Goal: Information Seeking & Learning: Learn about a topic

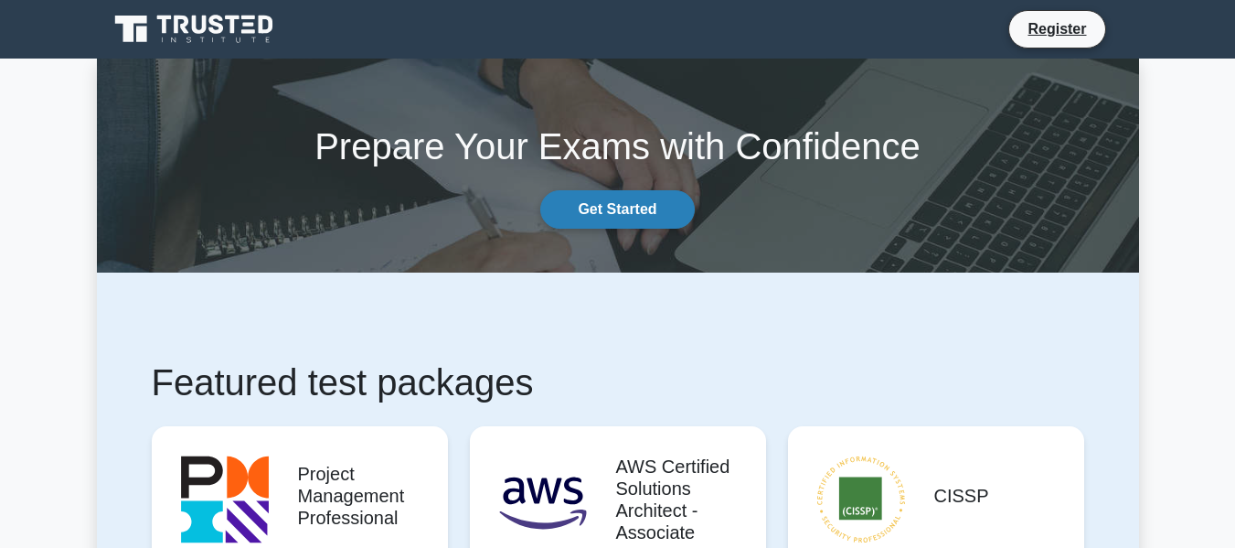
click at [624, 214] on link "Get Started" at bounding box center [617, 209] width 154 height 38
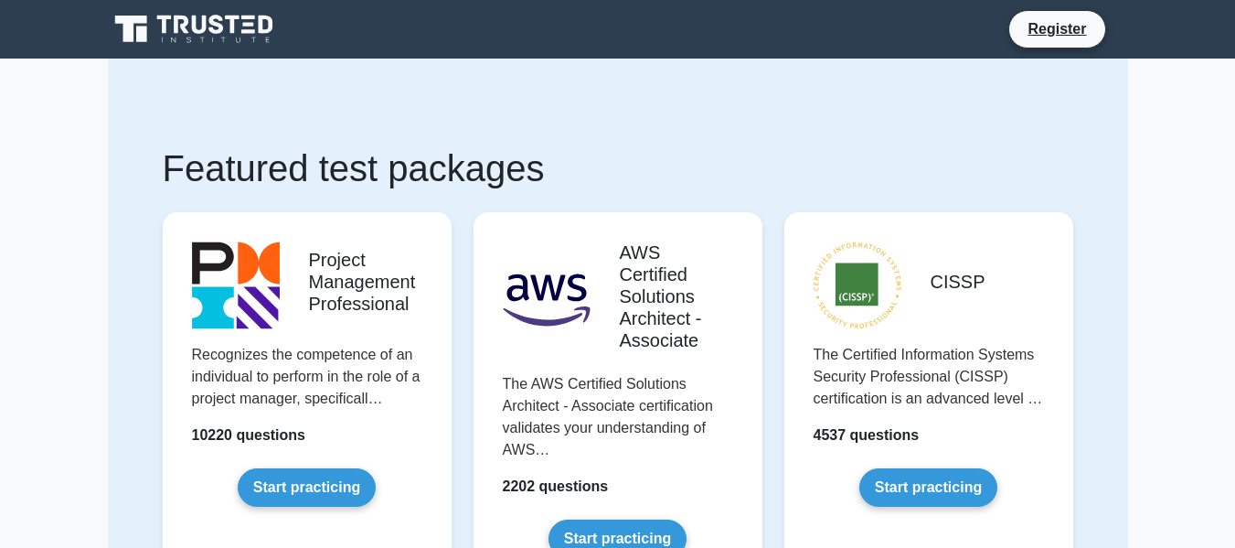
click at [205, 23] on icon at bounding box center [199, 25] width 15 height 18
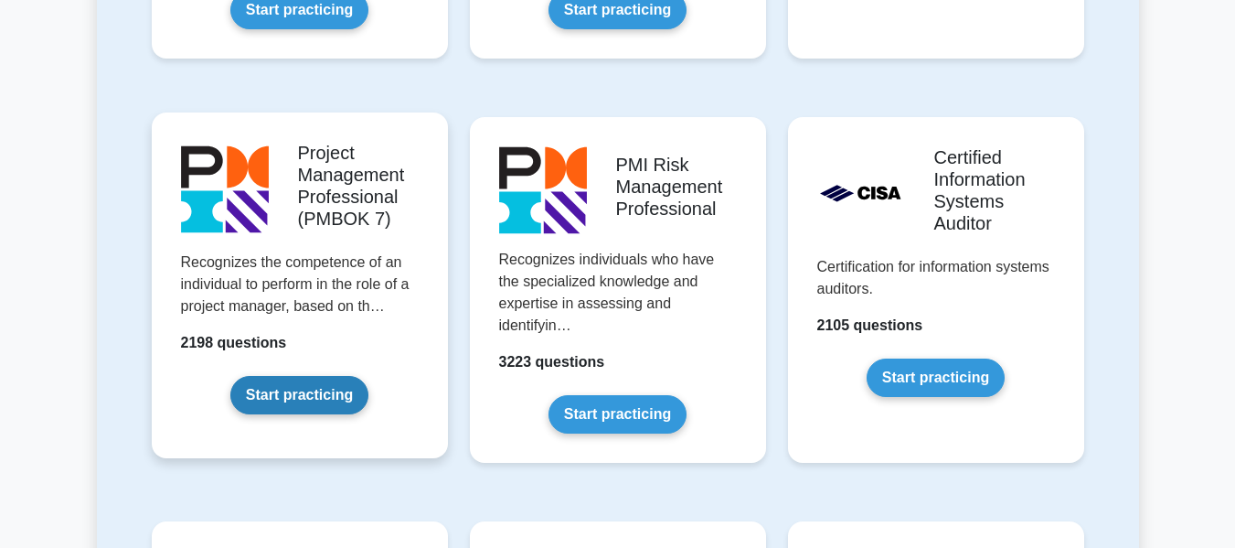
scroll to position [1646, 0]
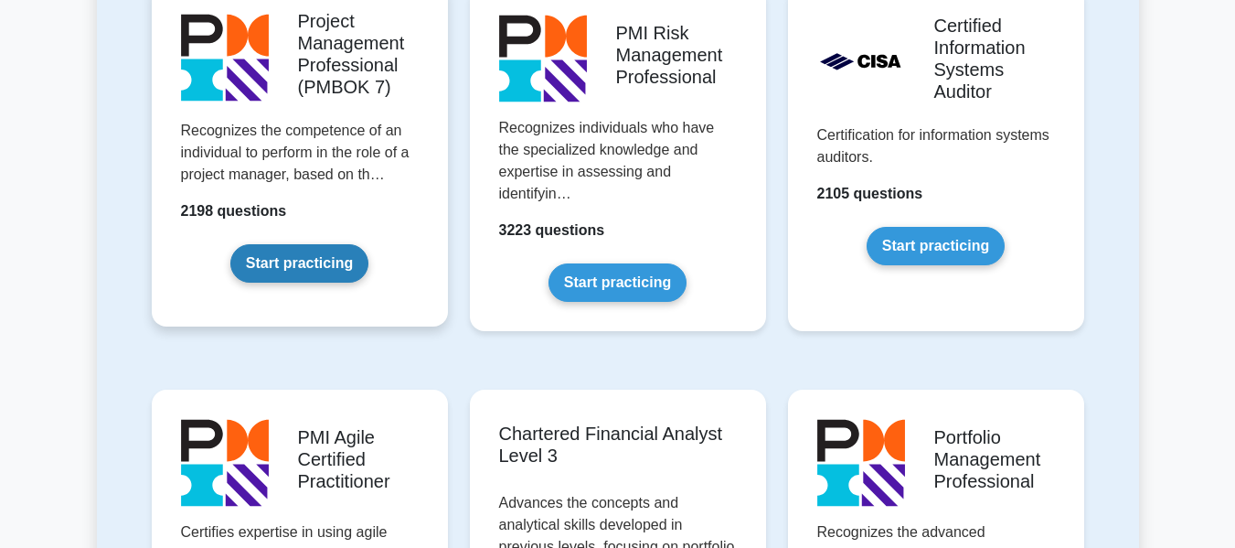
click at [341, 271] on link "Start practicing" at bounding box center [299, 263] width 138 height 38
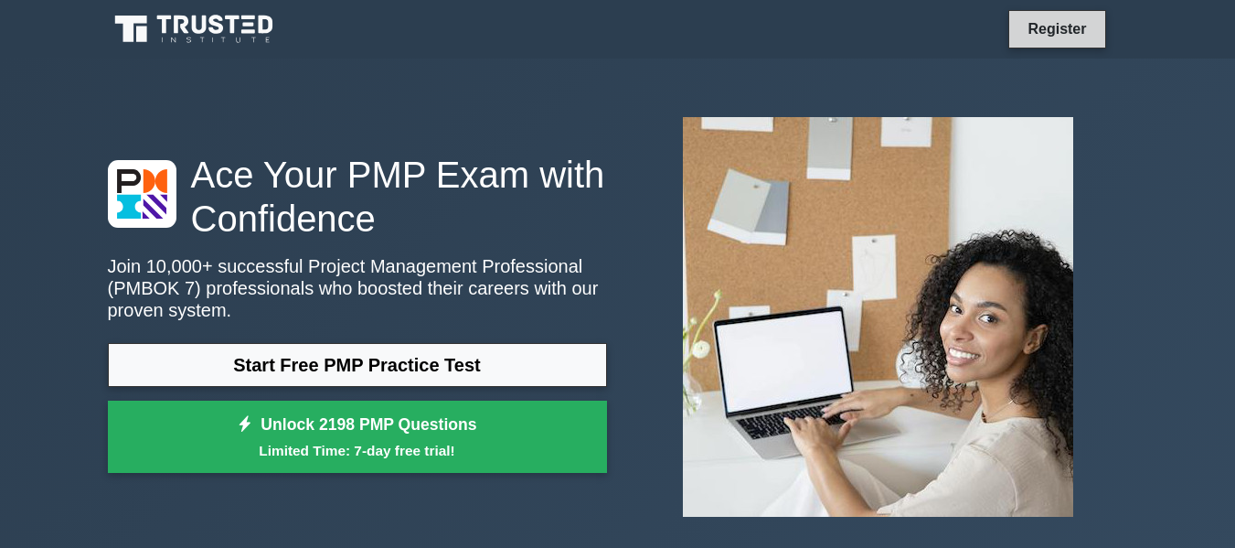
click at [1073, 28] on link "Register" at bounding box center [1057, 28] width 80 height 23
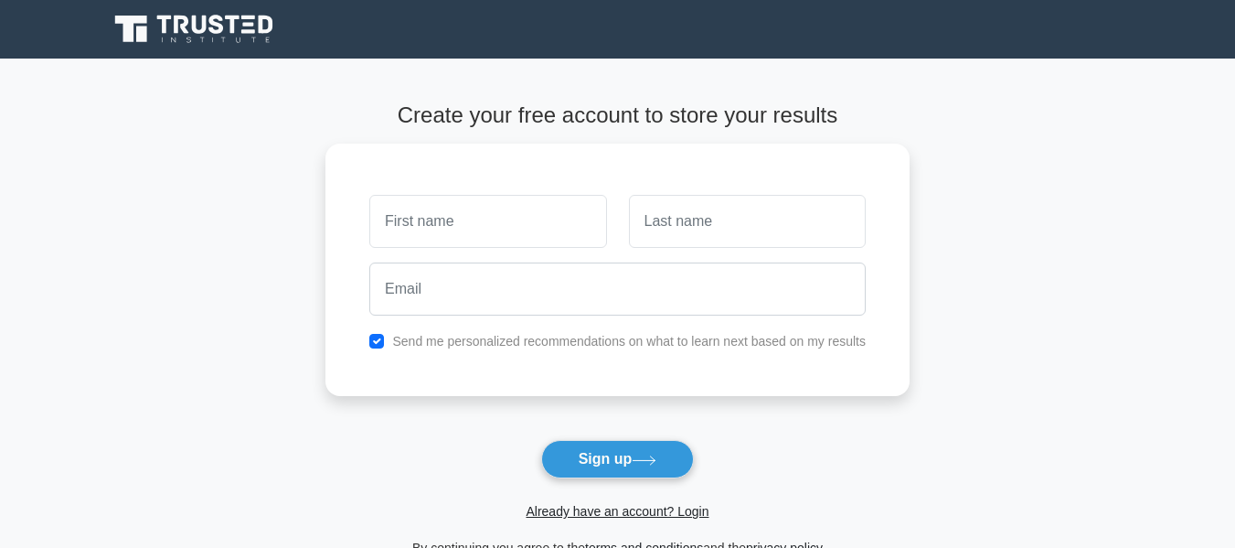
scroll to position [183, 0]
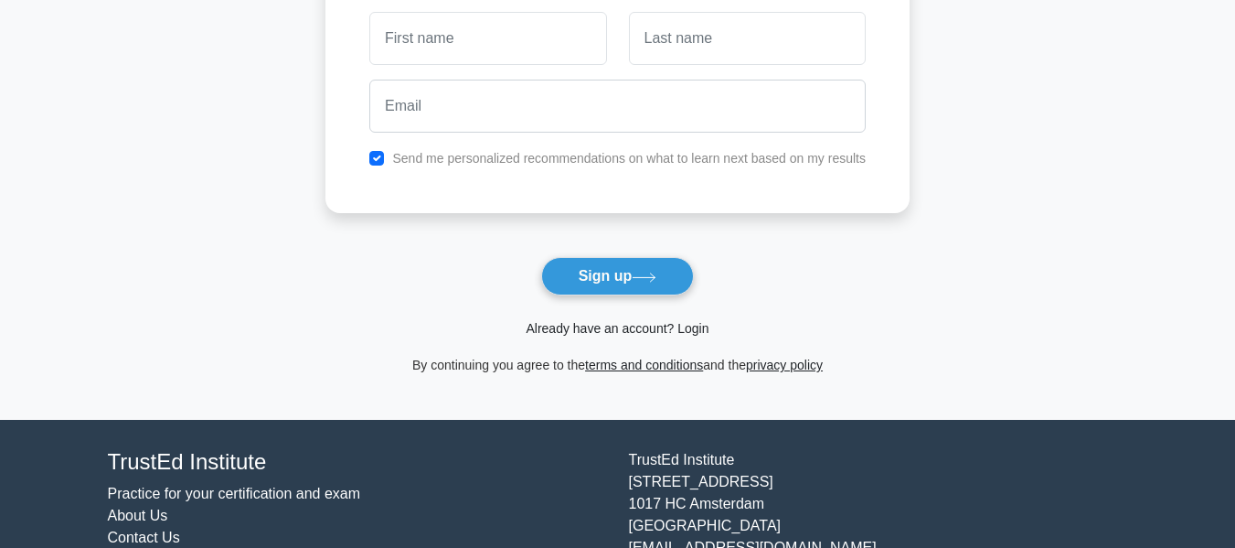
click at [652, 325] on link "Already have an account? Login" at bounding box center [617, 328] width 183 height 15
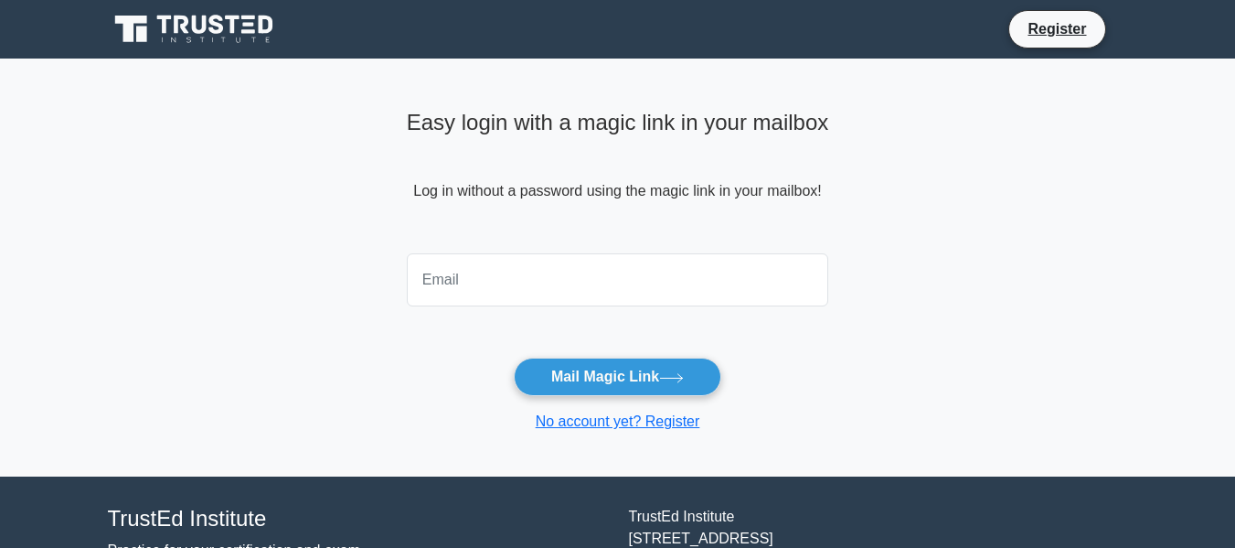
click at [630, 296] on input "email" at bounding box center [618, 279] width 422 height 53
type input "[EMAIL_ADDRESS][DOMAIN_NAME]"
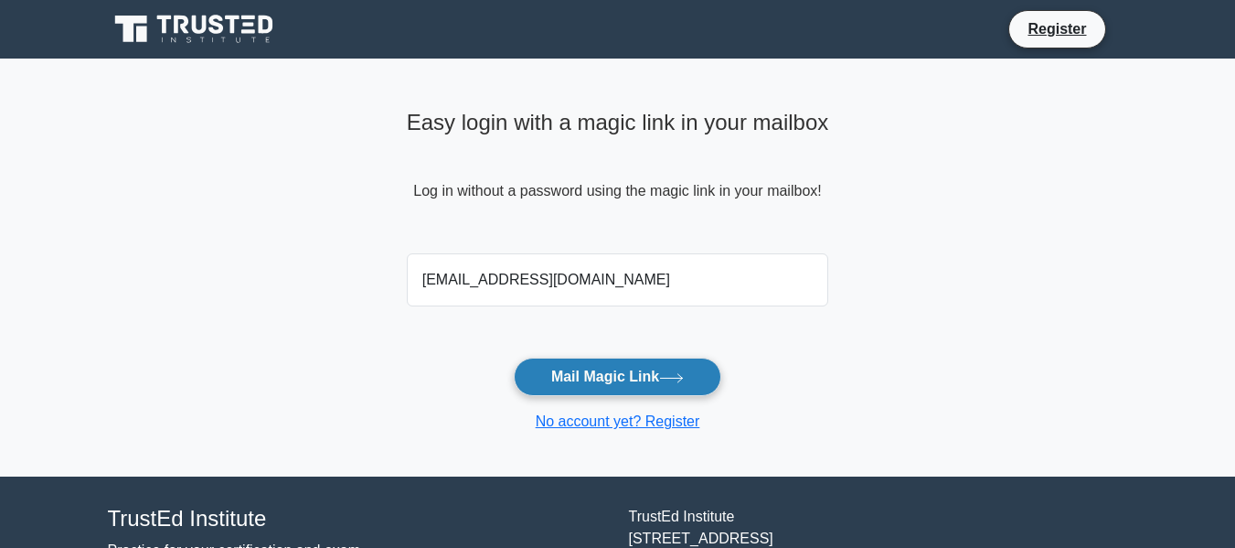
click at [656, 379] on button "Mail Magic Link" at bounding box center [618, 377] width 208 height 38
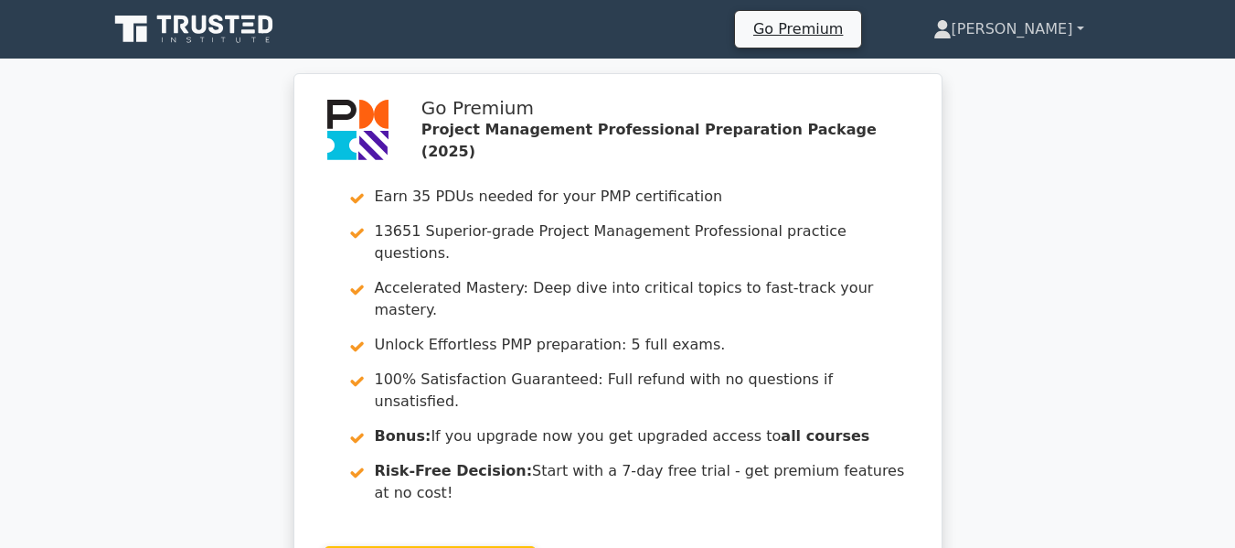
click at [1043, 34] on link "Wilson" at bounding box center [1009, 29] width 239 height 37
click at [1026, 62] on link "Profile" at bounding box center [963, 72] width 144 height 29
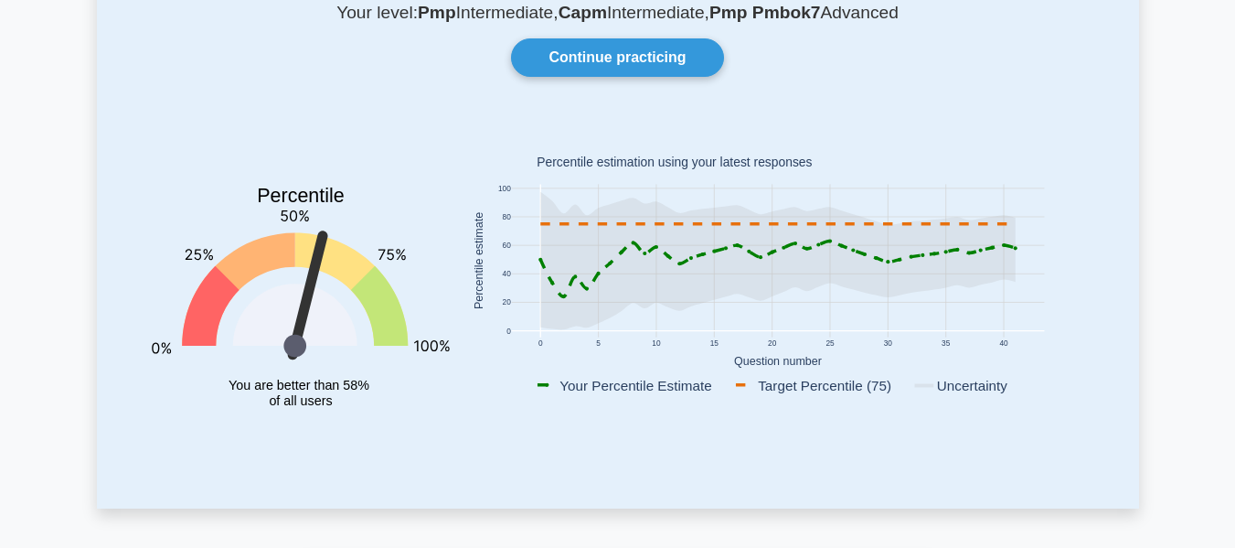
scroll to position [183, 0]
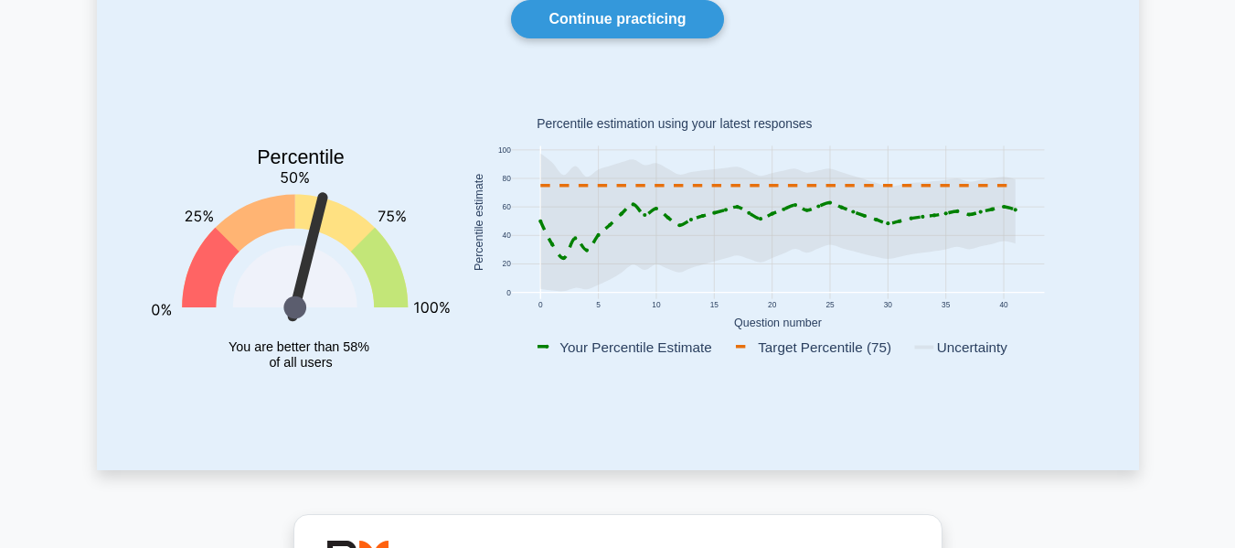
drag, startPoint x: 702, startPoint y: 266, endPoint x: 818, endPoint y: 277, distance: 116.6
click at [818, 277] on rect at bounding box center [777, 222] width 533 height 153
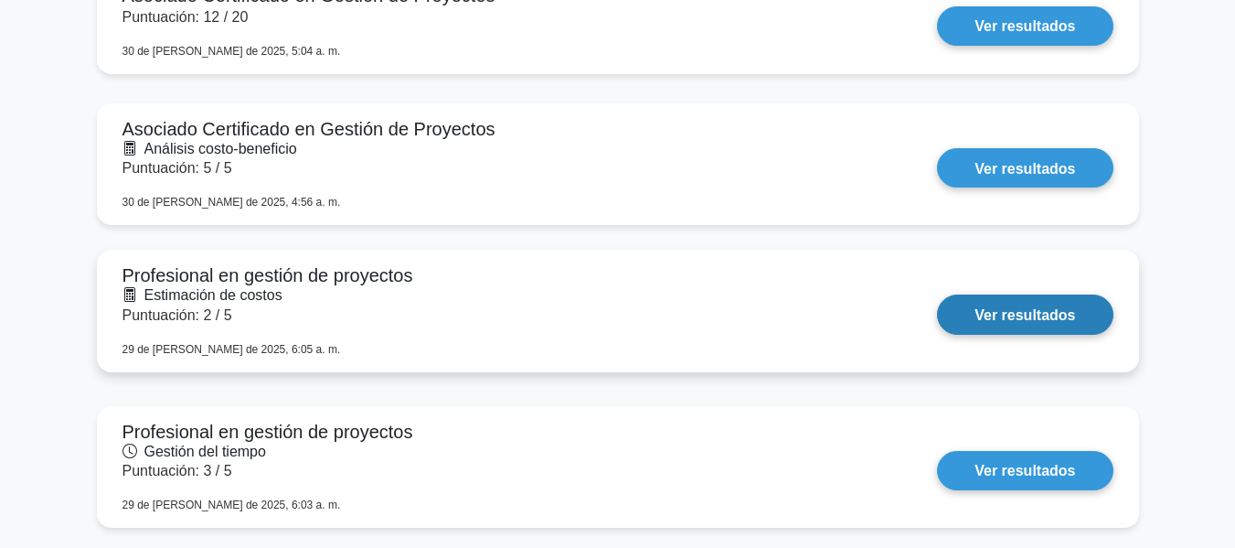
scroll to position [2104, 0]
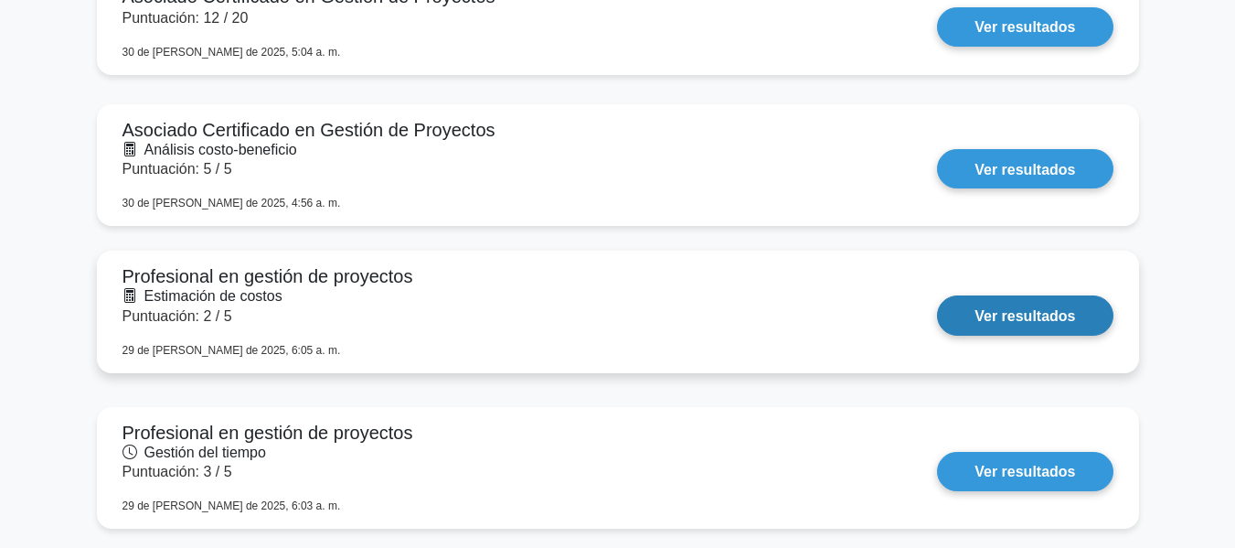
click at [1052, 307] on link "Ver resultados" at bounding box center [1025, 314] width 176 height 39
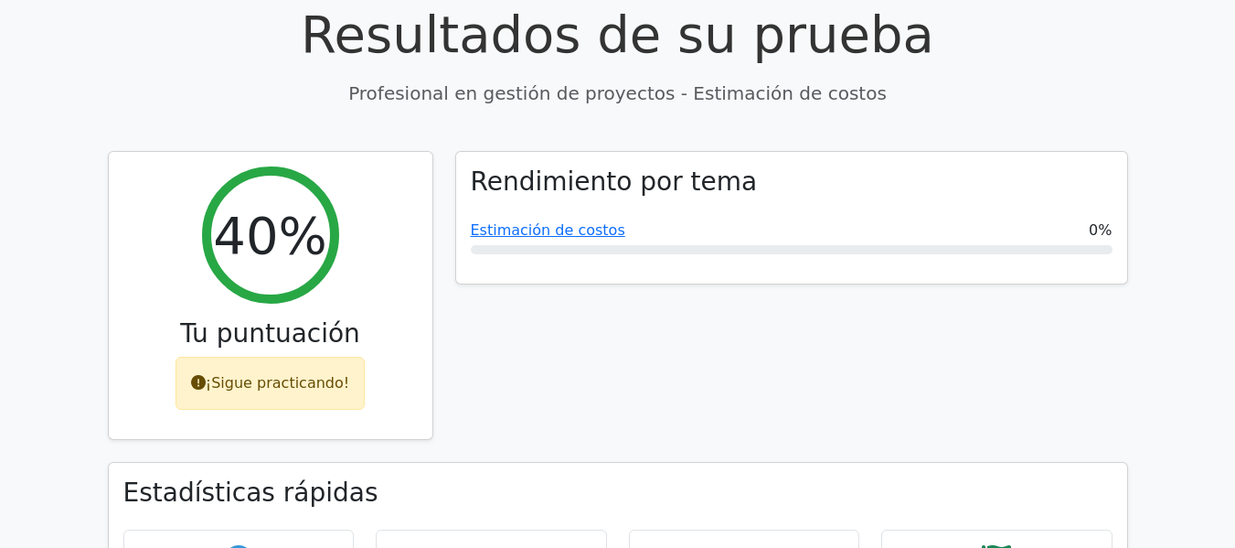
scroll to position [687, 0]
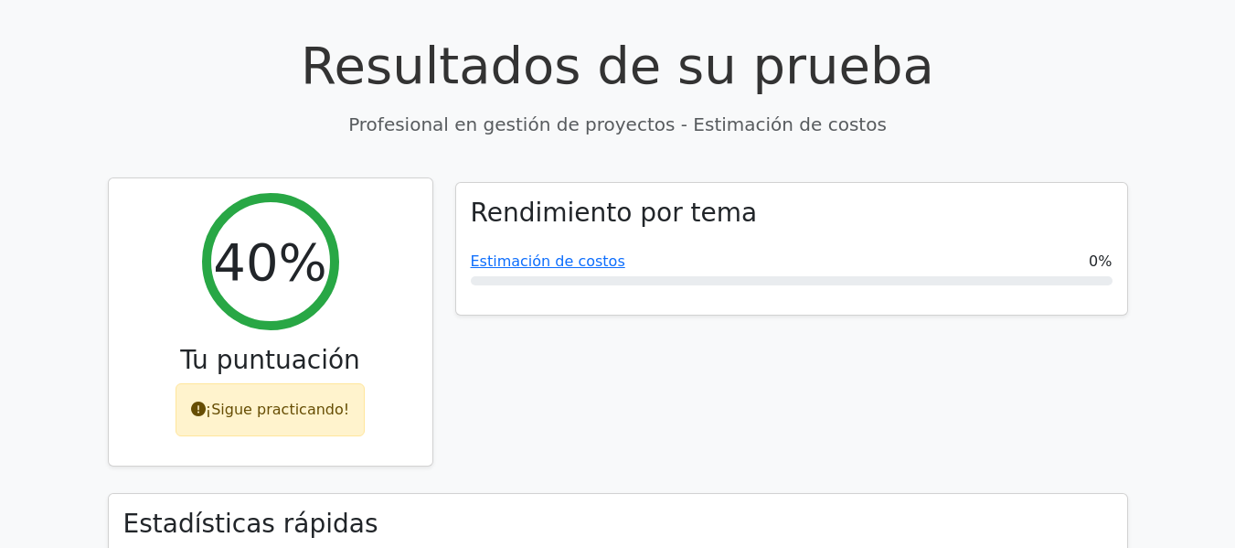
click at [234, 400] on font "¡Sigue practicando!" at bounding box center [278, 408] width 144 height 17
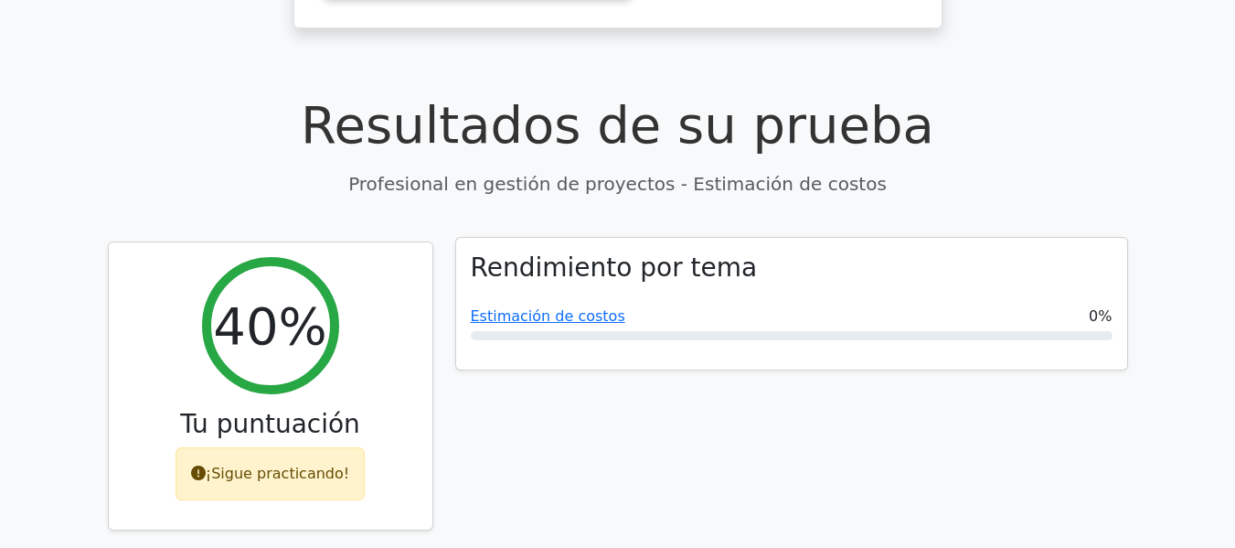
scroll to position [595, 0]
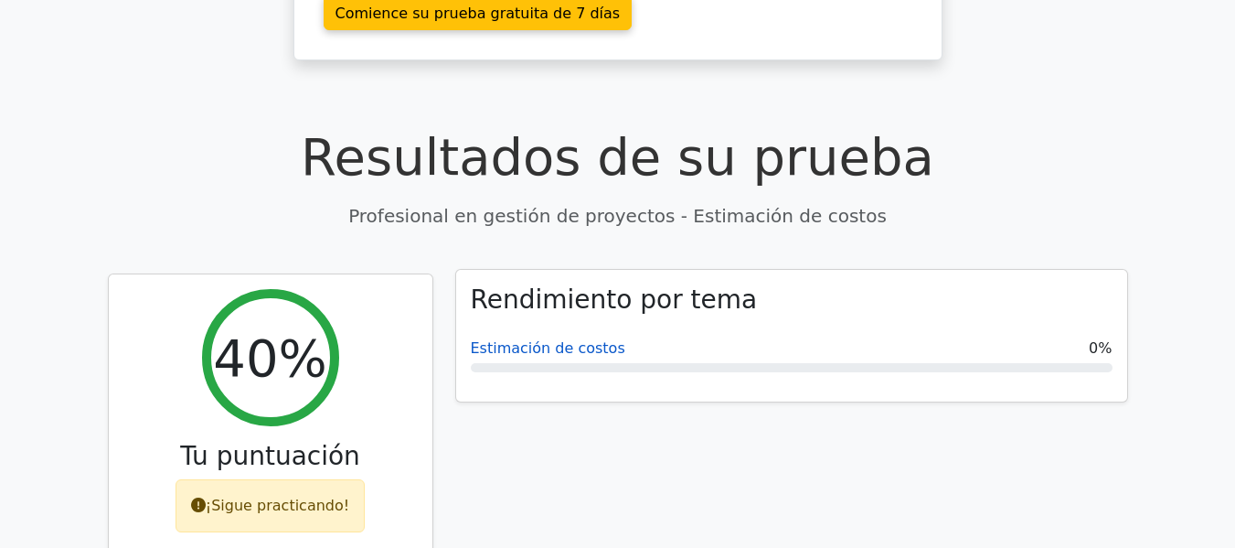
click at [533, 339] on font "Estimación de costos" at bounding box center [548, 347] width 155 height 17
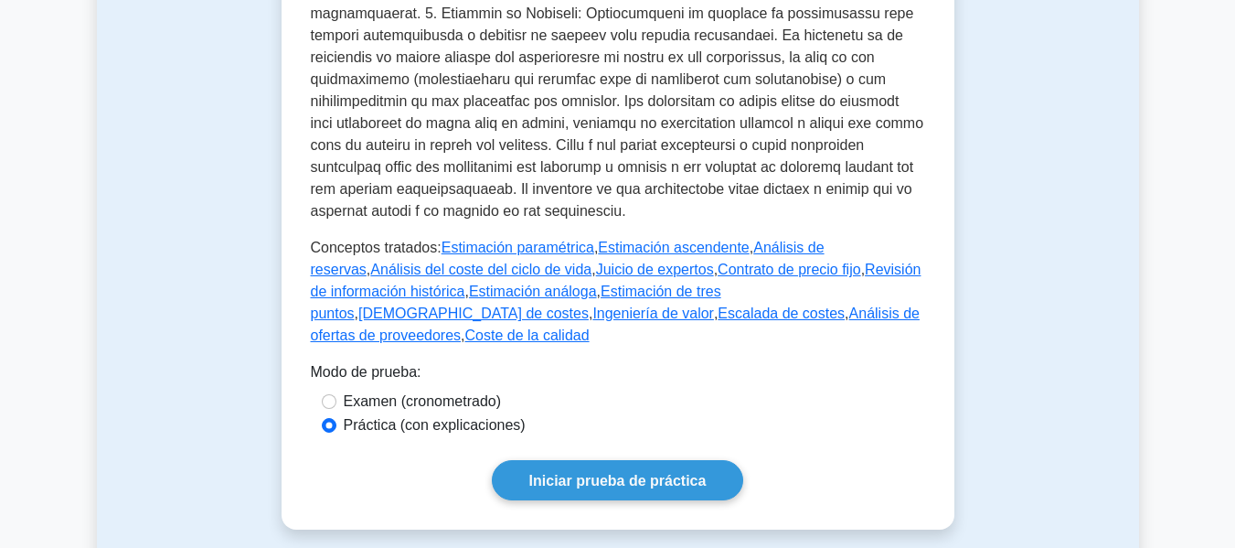
scroll to position [823, 0]
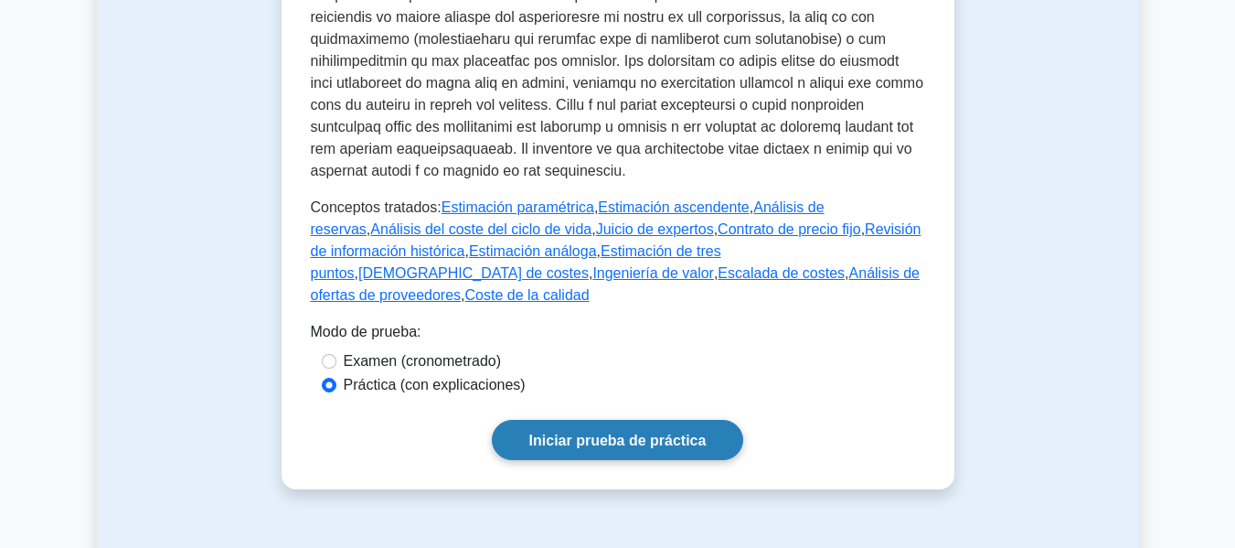
click at [647, 432] on font "Iniciar prueba de práctica" at bounding box center [617, 440] width 177 height 16
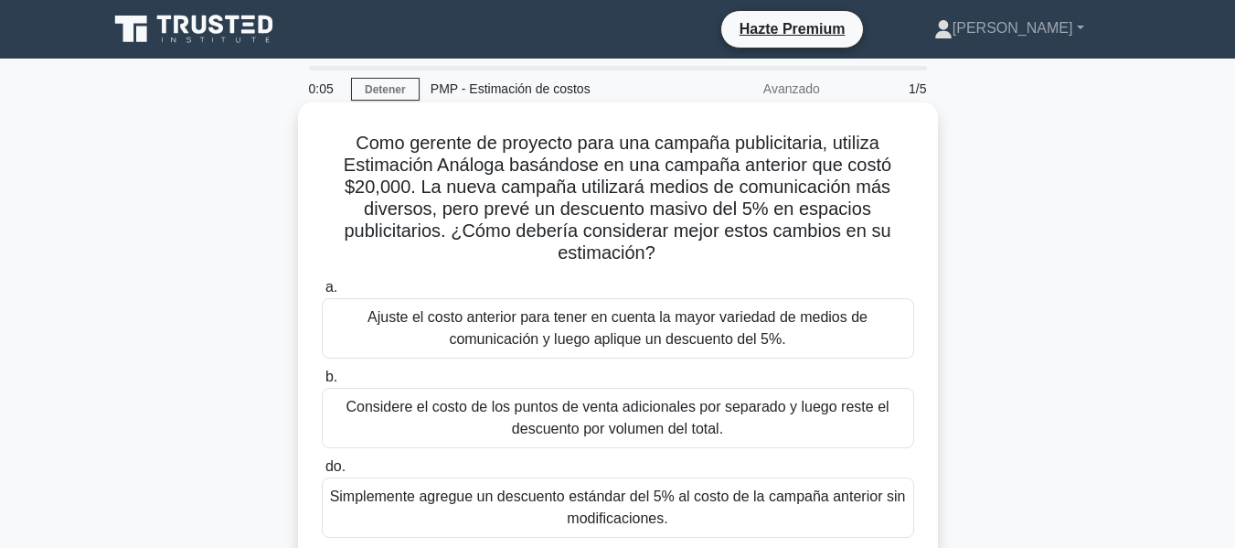
click at [559, 311] on font "Ajuste el costo anterior para tener en cuenta la mayor variedad de medios de co…" at bounding box center [618, 327] width 500 height 37
click at [322, 294] on input "a. Ajuste el costo anterior para tener en cuenta la mayor variedad de medios de…" at bounding box center [322, 288] width 0 height 12
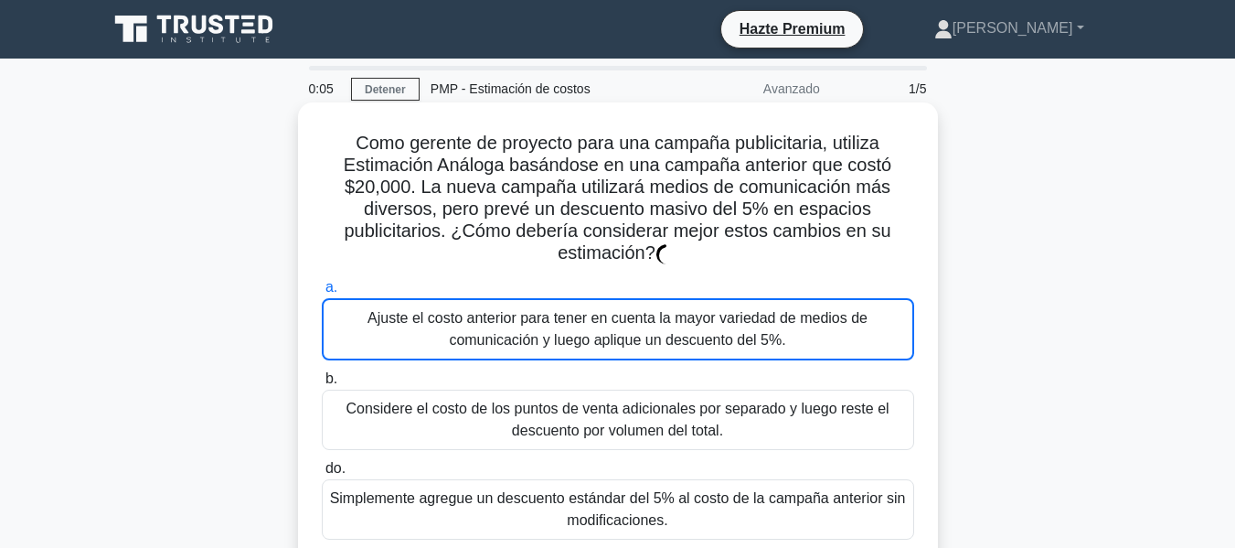
click at [559, 324] on font "Ajuste el costo anterior para tener en cuenta la mayor variedad de medios de co…" at bounding box center [618, 328] width 500 height 37
click at [322, 294] on input "a. Ajuste el costo anterior para tener en cuenta la mayor variedad de medios de…" at bounding box center [322, 288] width 0 height 12
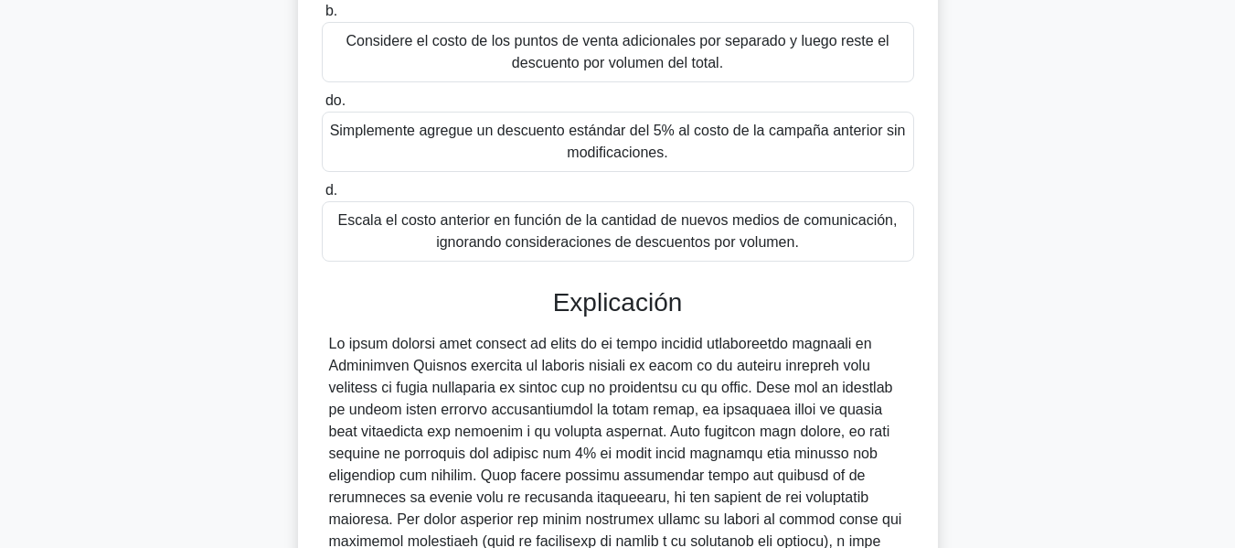
scroll to position [649, 0]
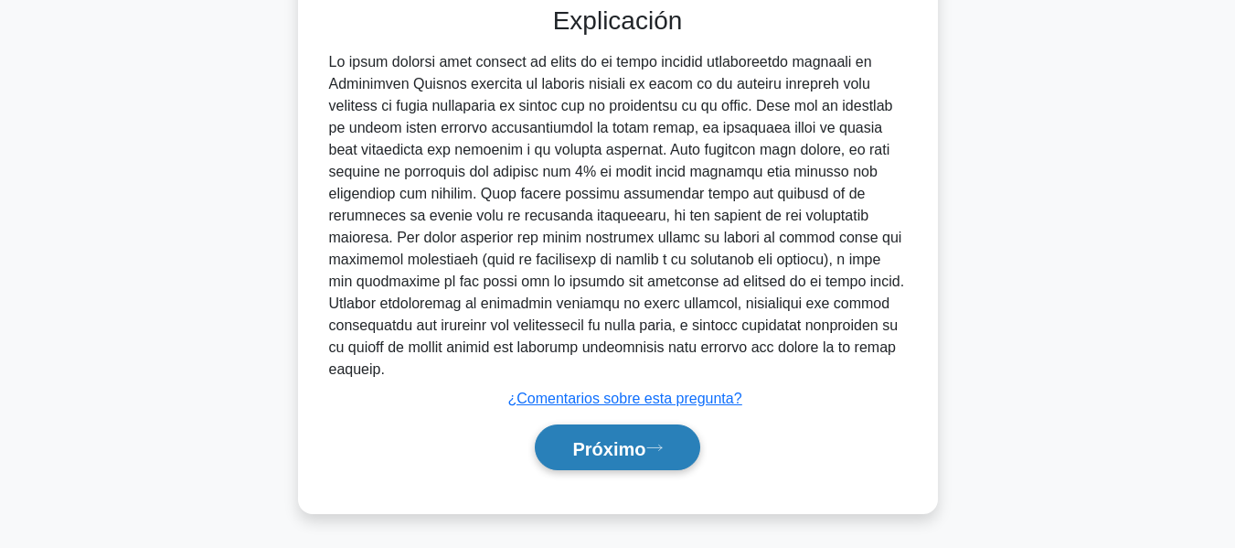
click at [620, 442] on font "Próximo" at bounding box center [608, 448] width 73 height 20
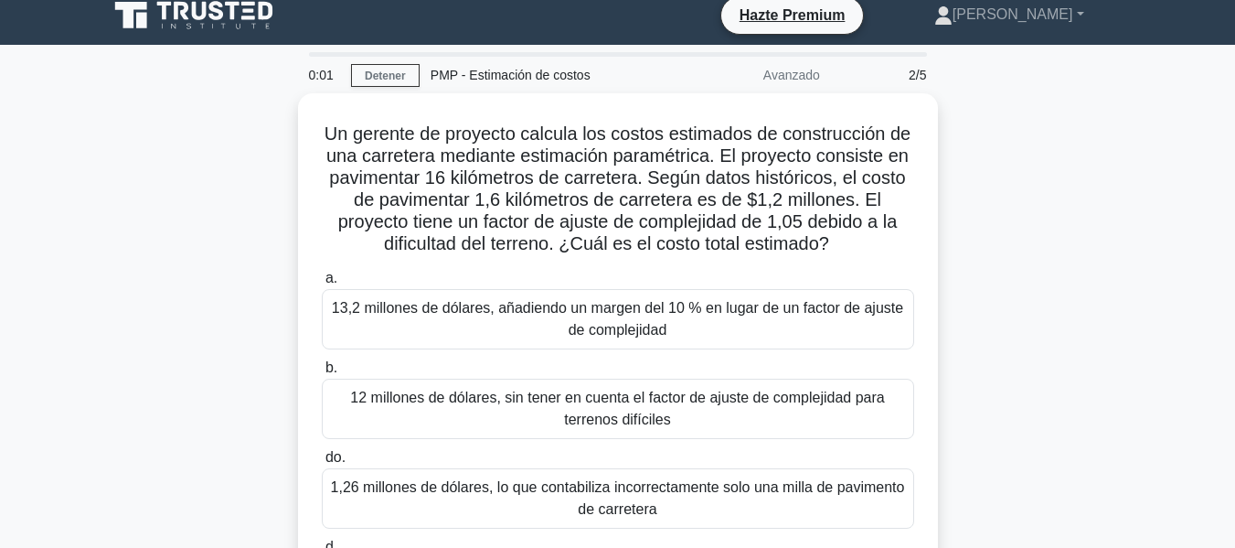
scroll to position [0, 0]
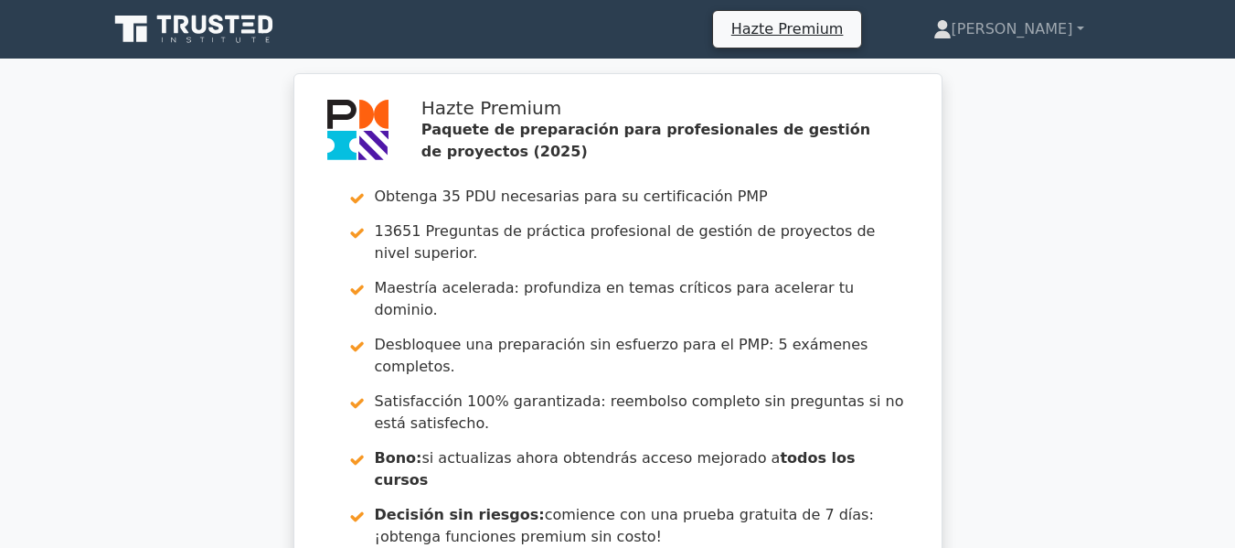
click at [260, 36] on icon at bounding box center [196, 29] width 176 height 35
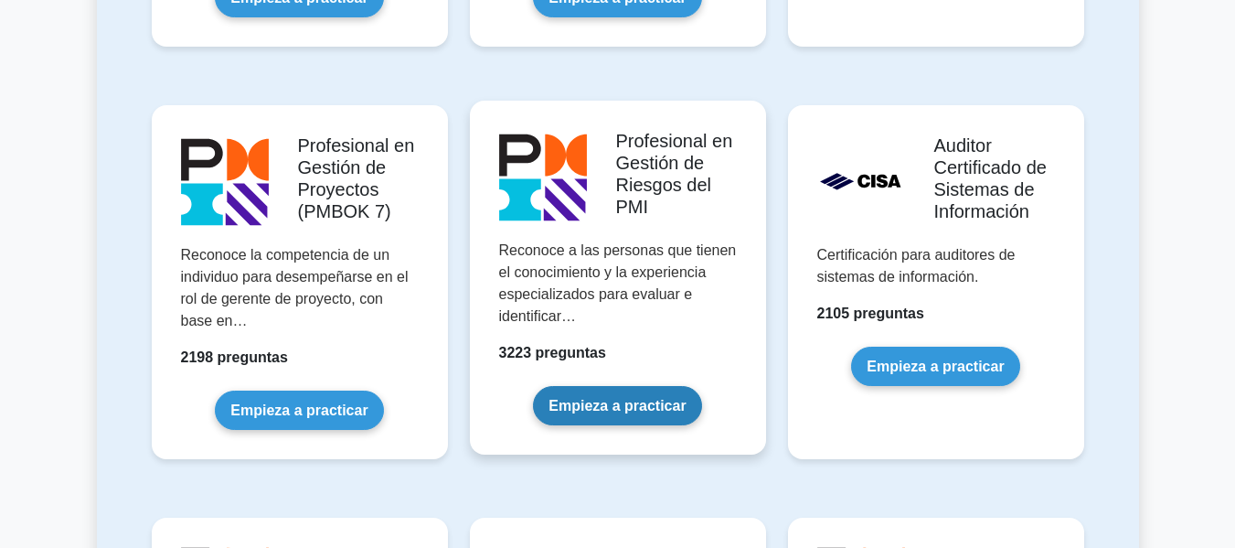
scroll to position [1554, 0]
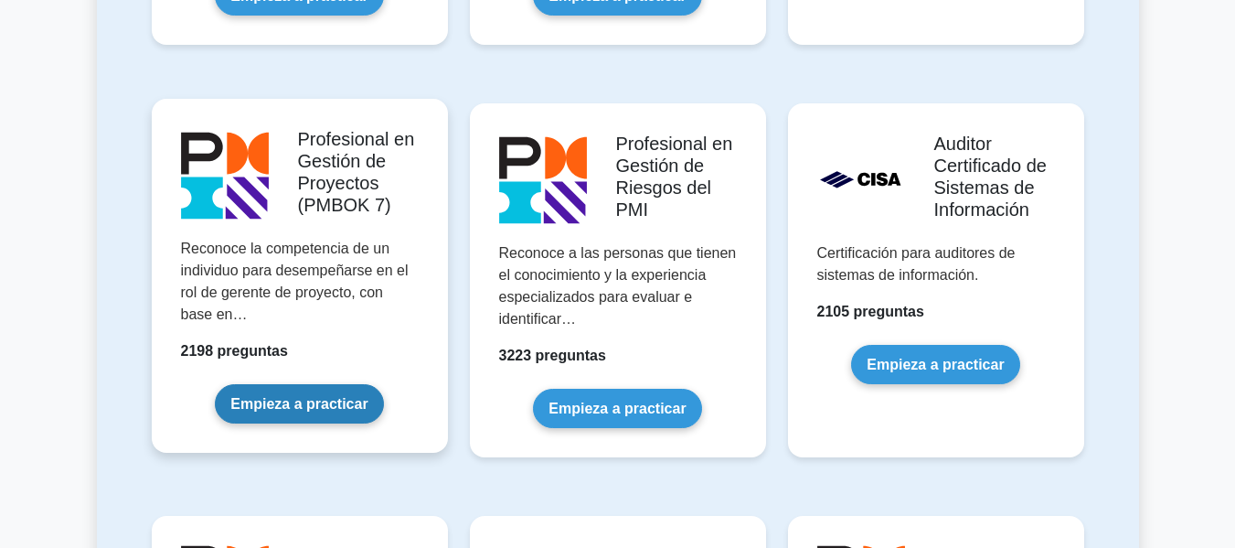
click at [313, 399] on link "Empieza a practicar" at bounding box center [299, 403] width 168 height 39
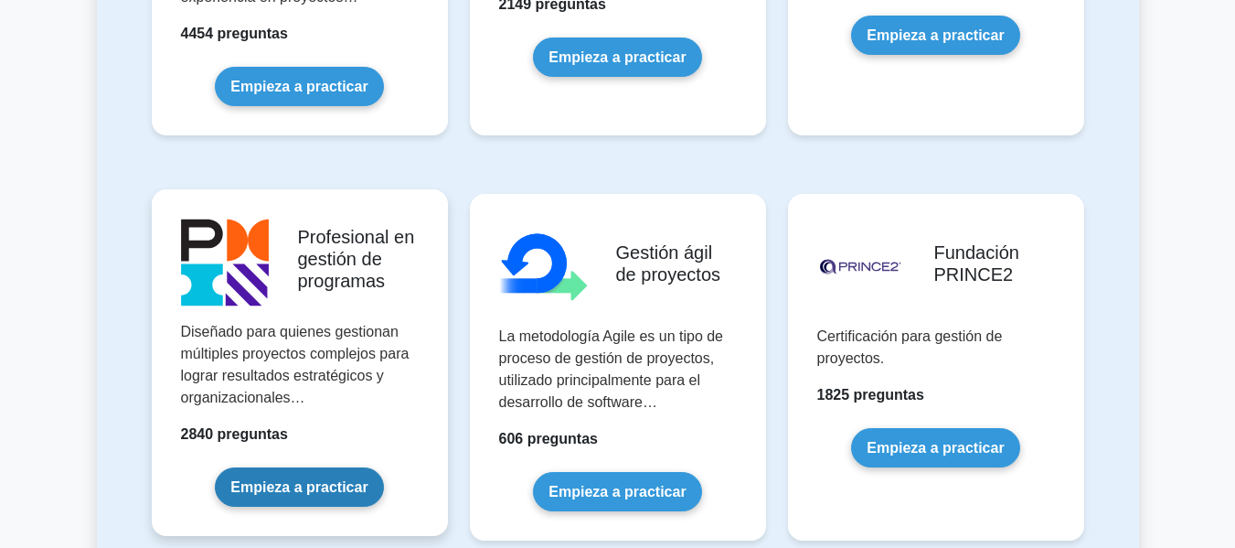
scroll to position [823, 0]
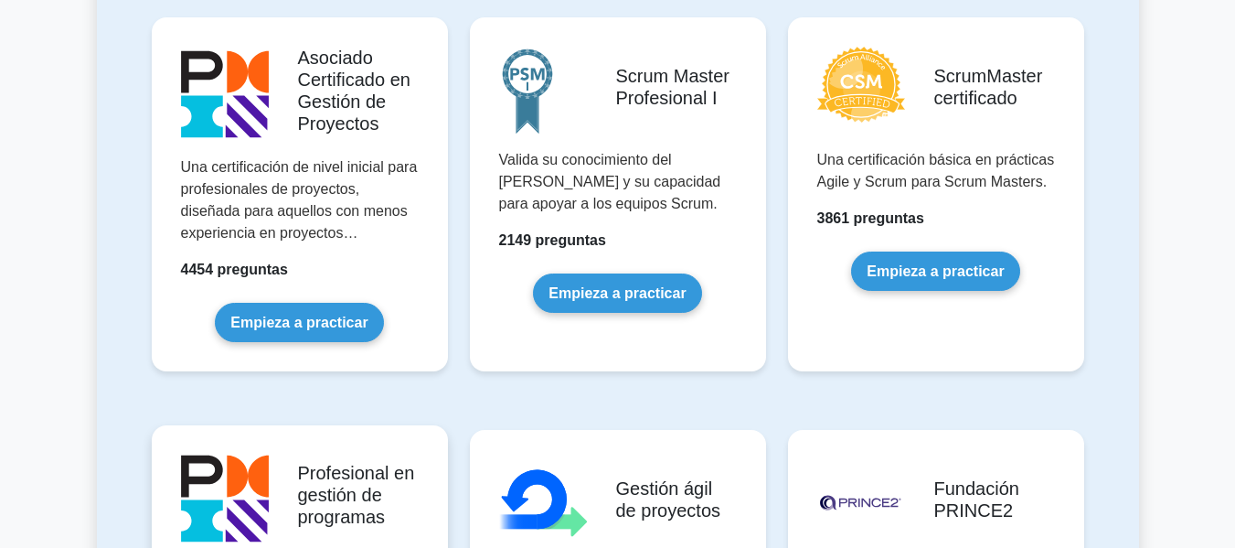
click at [311, 322] on link "Empieza a practicar" at bounding box center [299, 322] width 168 height 39
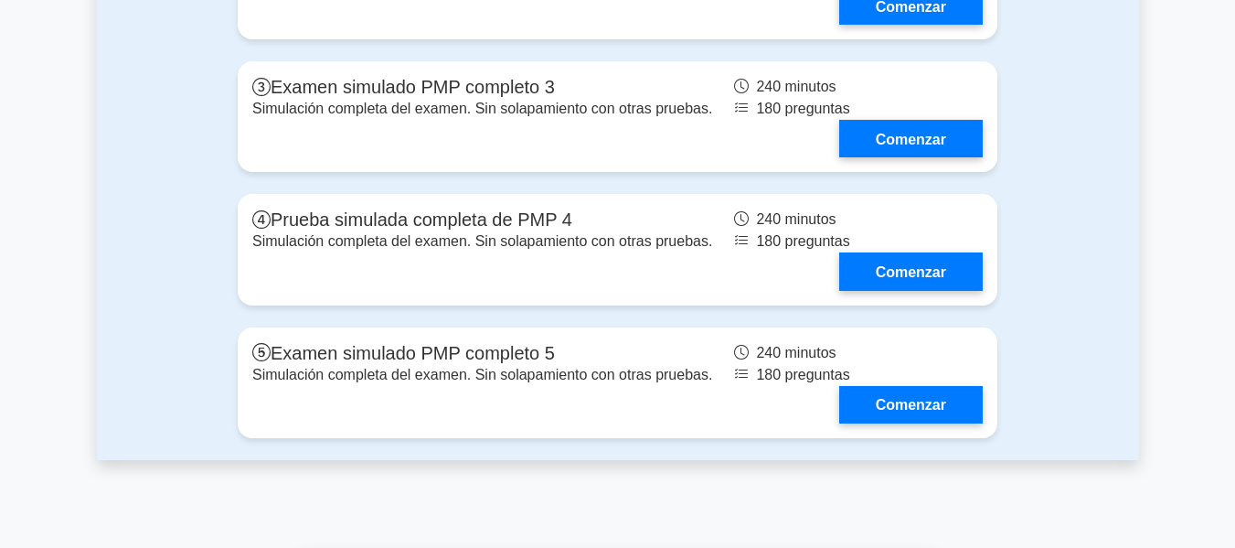
scroll to position [3017, 0]
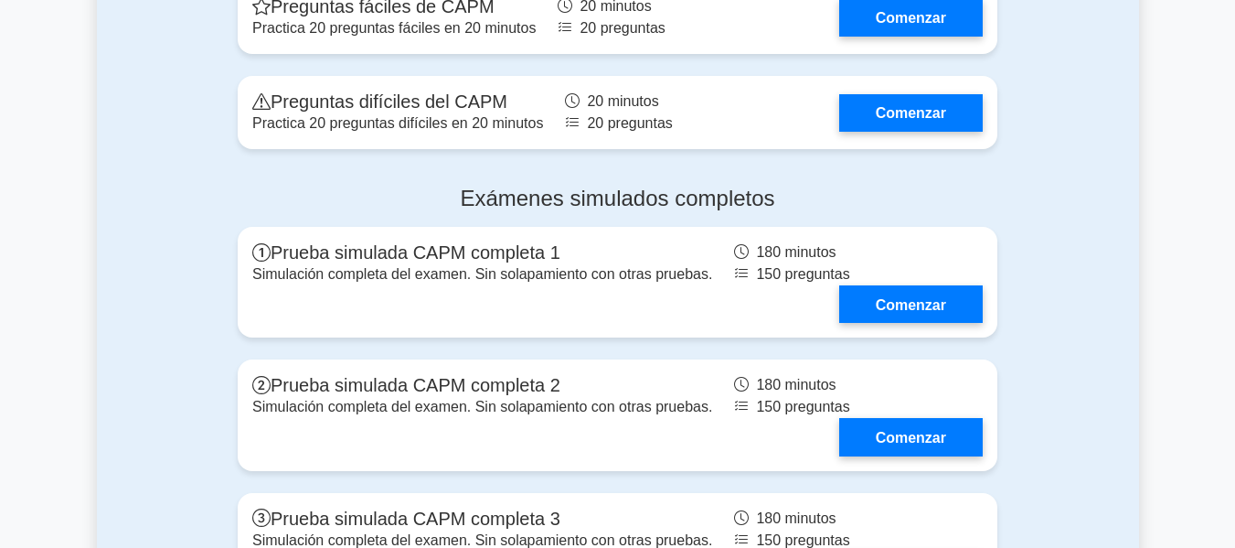
scroll to position [6583, 0]
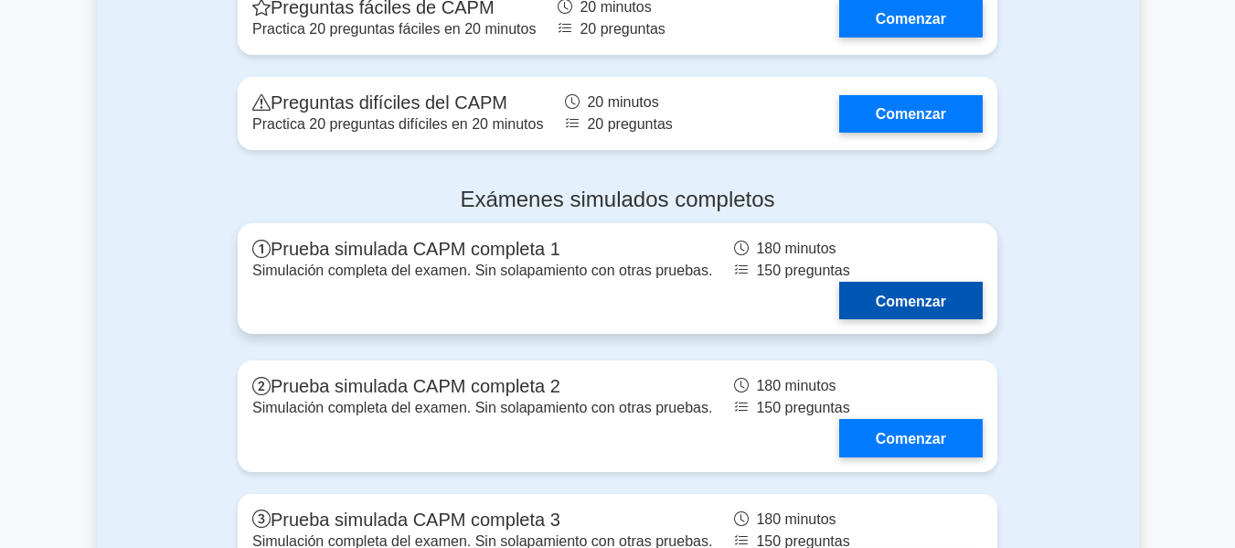
click at [895, 282] on link "Comenzar" at bounding box center [911, 300] width 144 height 37
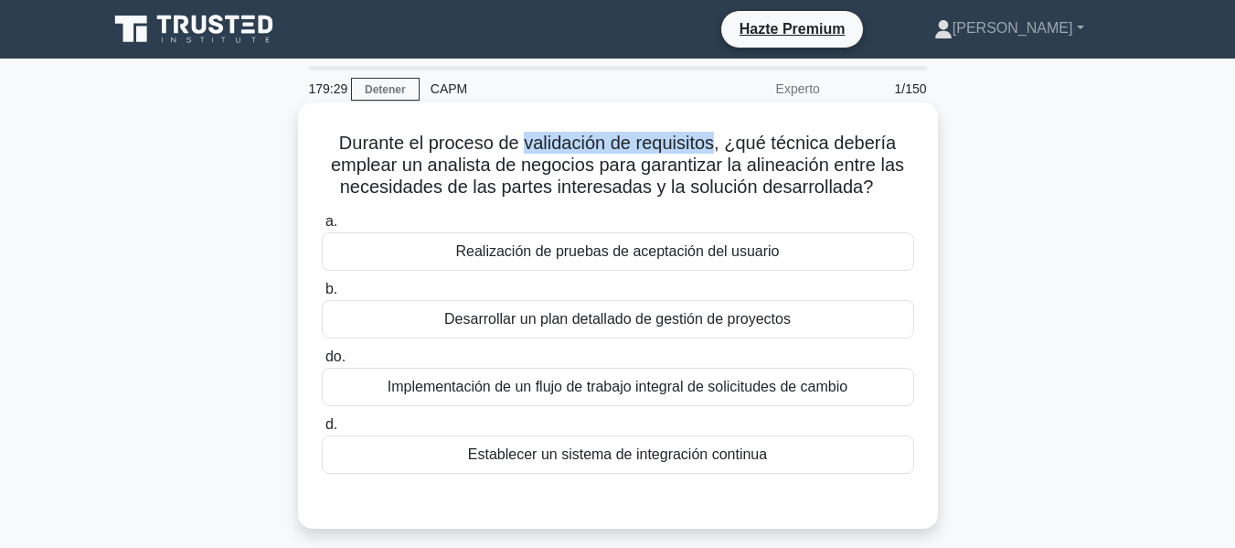
drag, startPoint x: 528, startPoint y: 140, endPoint x: 717, endPoint y: 146, distance: 189.4
click at [717, 146] on font "Durante el proceso de validación de requisitos, ¿qué técnica debería emplear un…" at bounding box center [617, 165] width 573 height 64
click at [669, 255] on font "Realización de pruebas de aceptación del usuario" at bounding box center [617, 251] width 324 height 16
click at [322, 228] on input "a. Realización de pruebas de aceptación del usuario" at bounding box center [322, 222] width 0 height 12
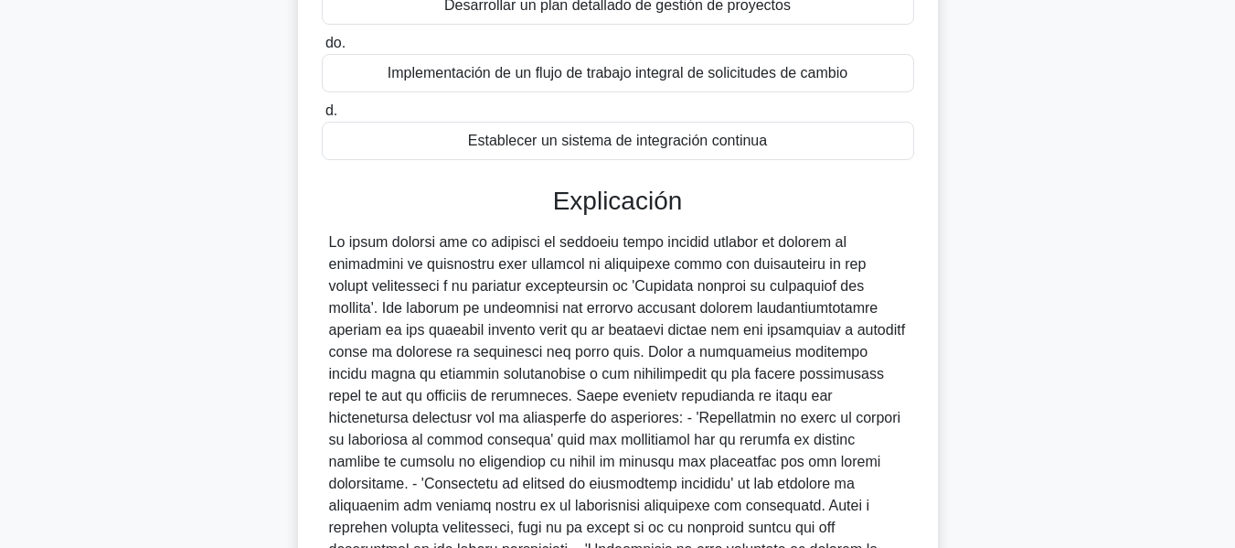
scroll to position [539, 0]
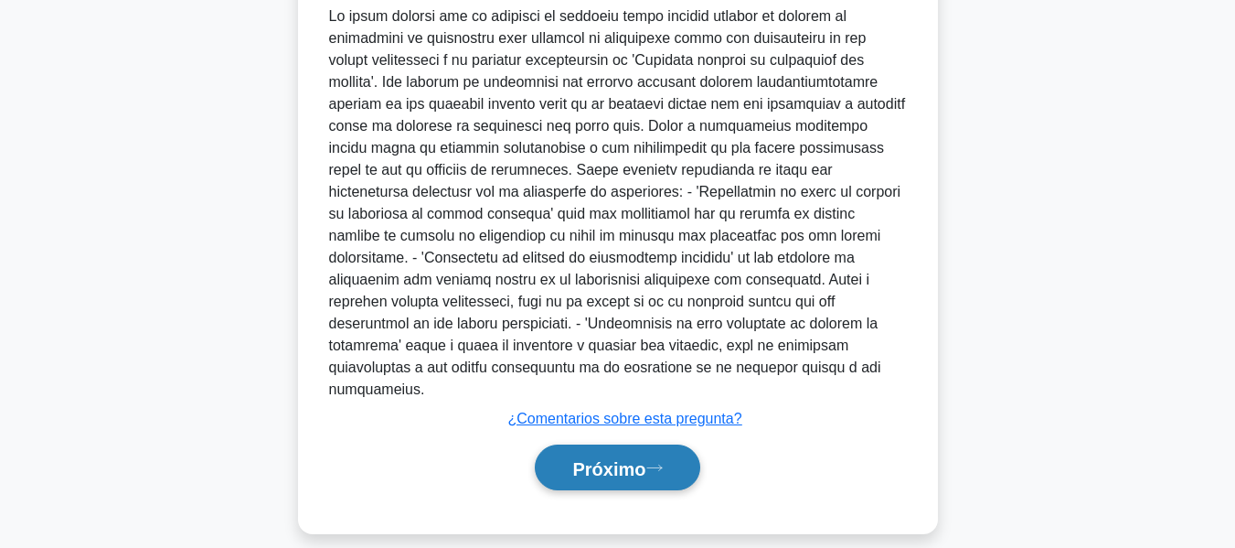
click at [671, 453] on button "Próximo" at bounding box center [617, 467] width 165 height 47
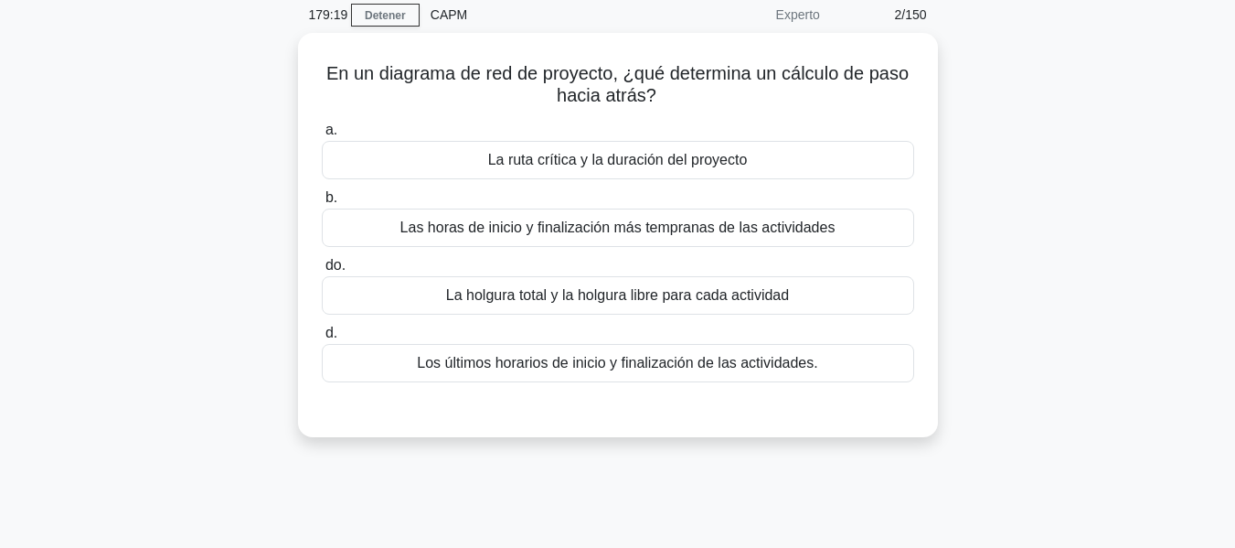
scroll to position [0, 0]
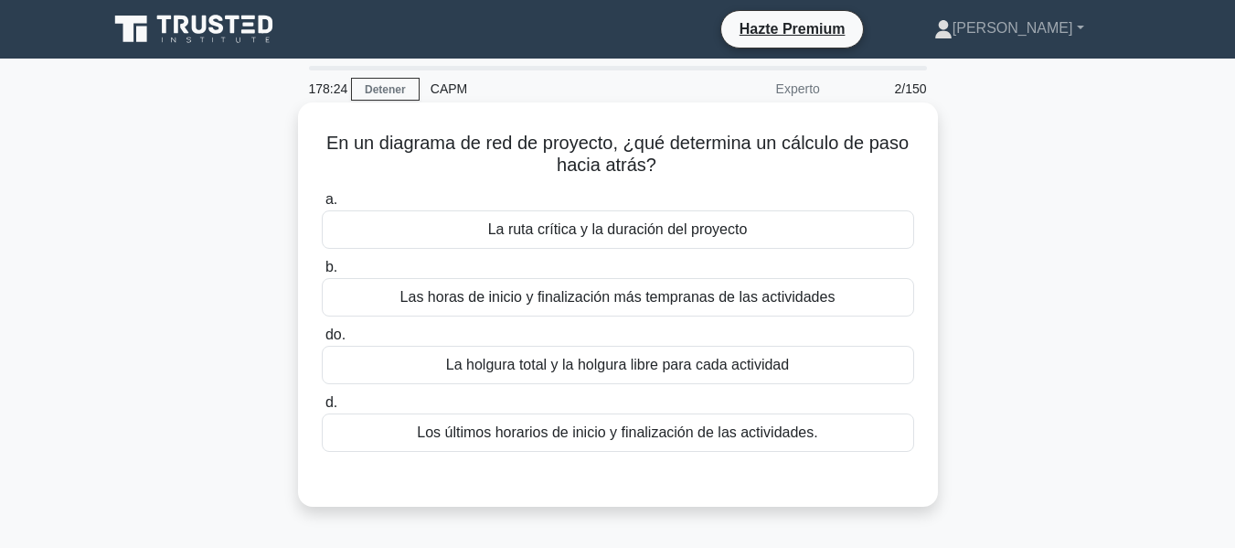
click at [639, 367] on font "La holgura total y la holgura libre para cada actividad" at bounding box center [617, 365] width 343 height 16
click at [322, 341] on input "do. La holgura total y la holgura libre para cada actividad" at bounding box center [322, 335] width 0 height 12
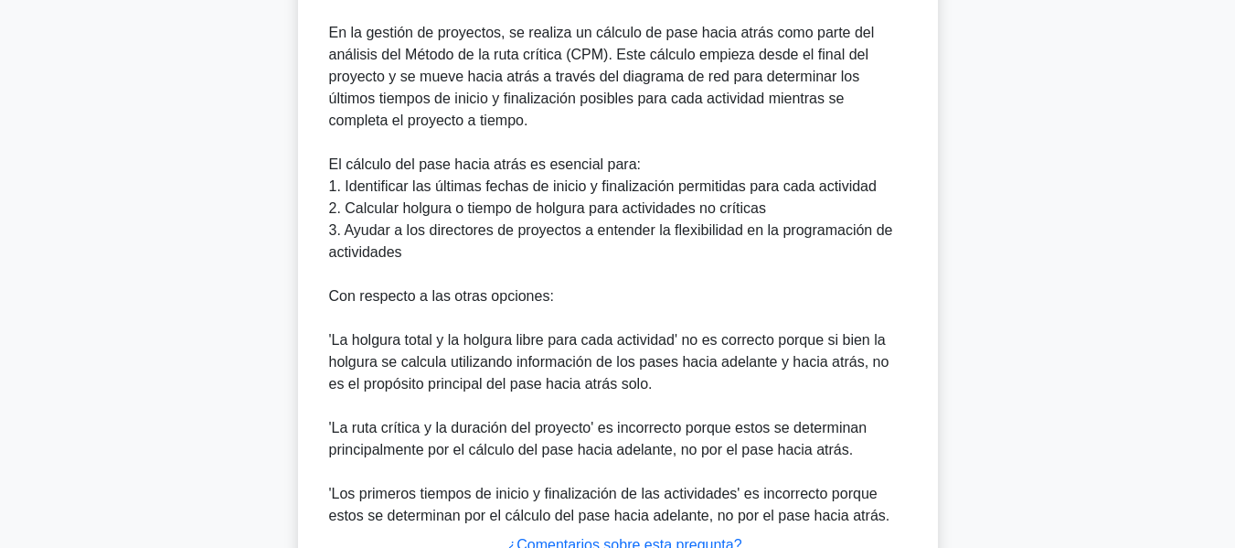
scroll to position [695, 0]
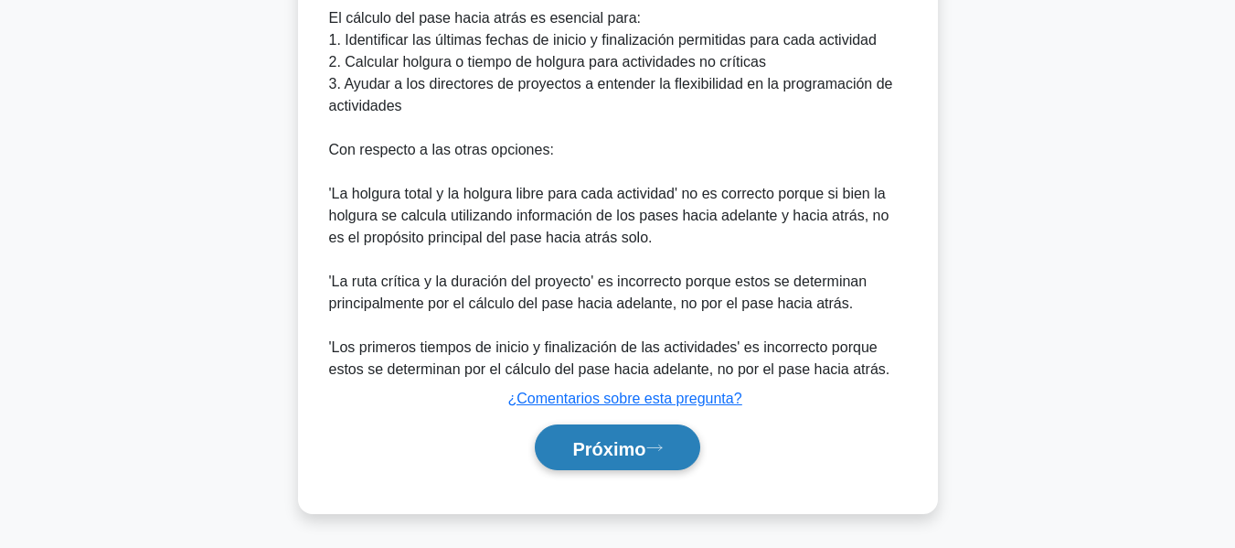
click at [672, 432] on button "Próximo" at bounding box center [617, 447] width 165 height 47
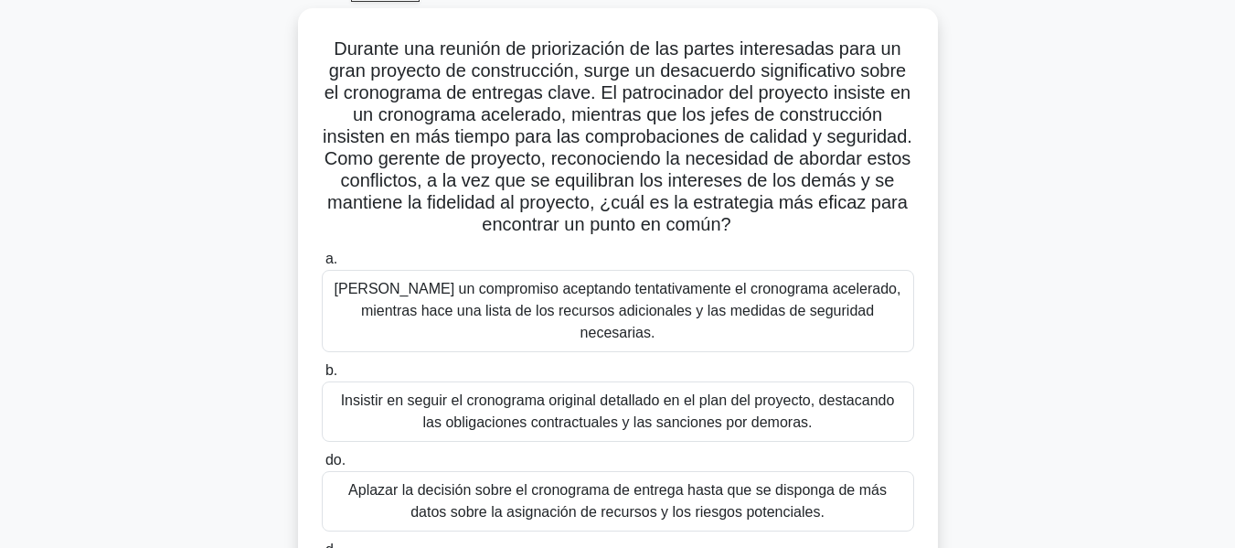
scroll to position [274, 0]
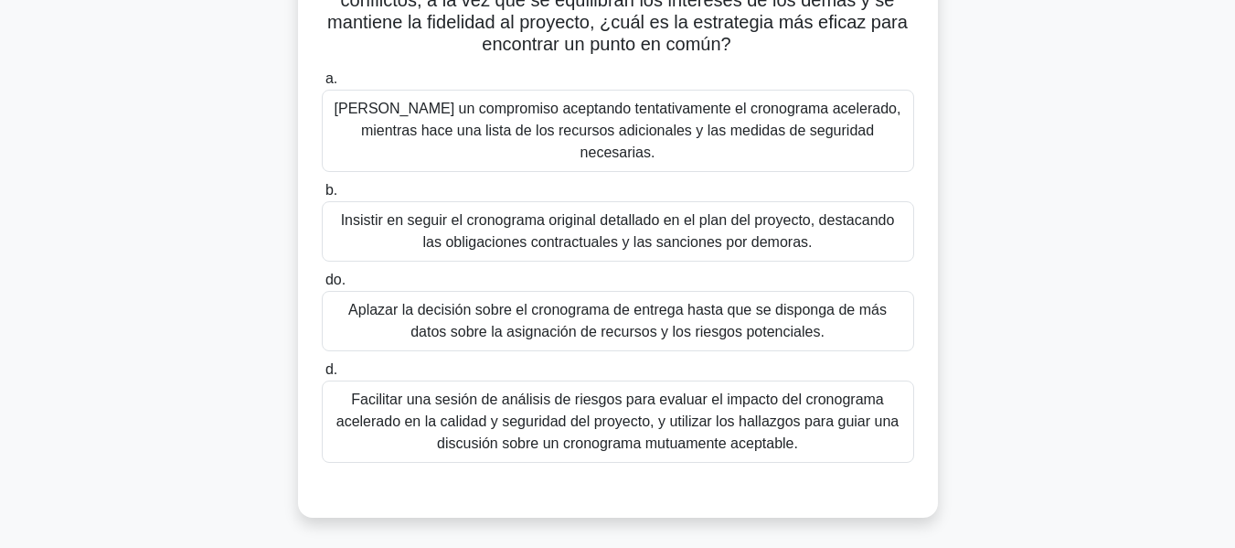
click at [763, 411] on font "Facilitar una sesión de análisis de riesgos para evaluar el impacto del cronogr…" at bounding box center [618, 422] width 576 height 66
click at [322, 376] on input "d. Facilitar una sesión de análisis de riesgos para evaluar el impacto del cron…" at bounding box center [322, 370] width 0 height 12
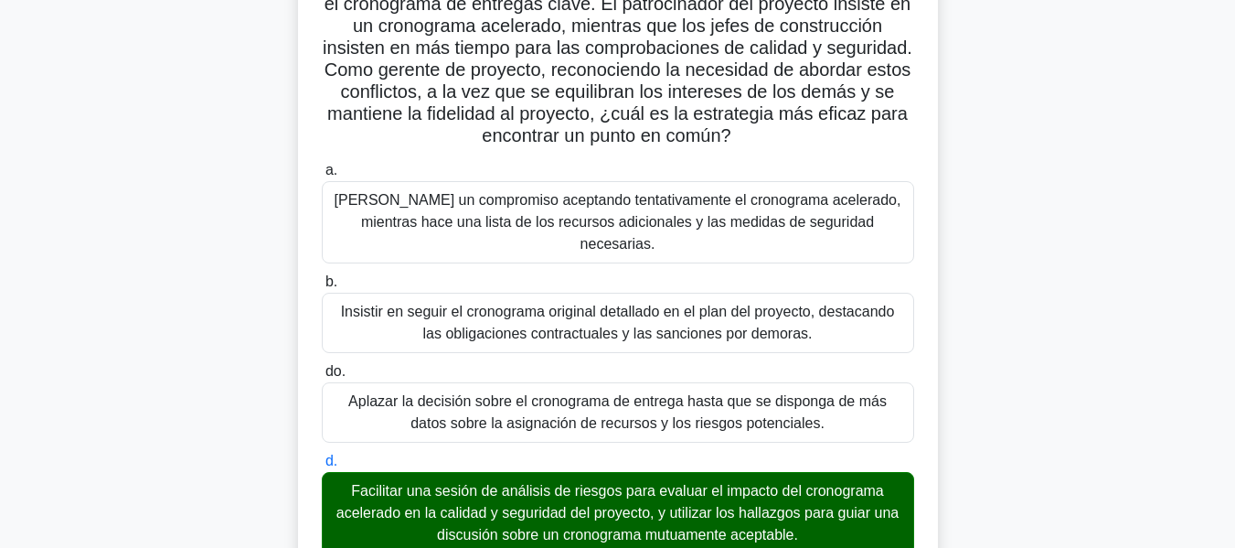
scroll to position [0, 0]
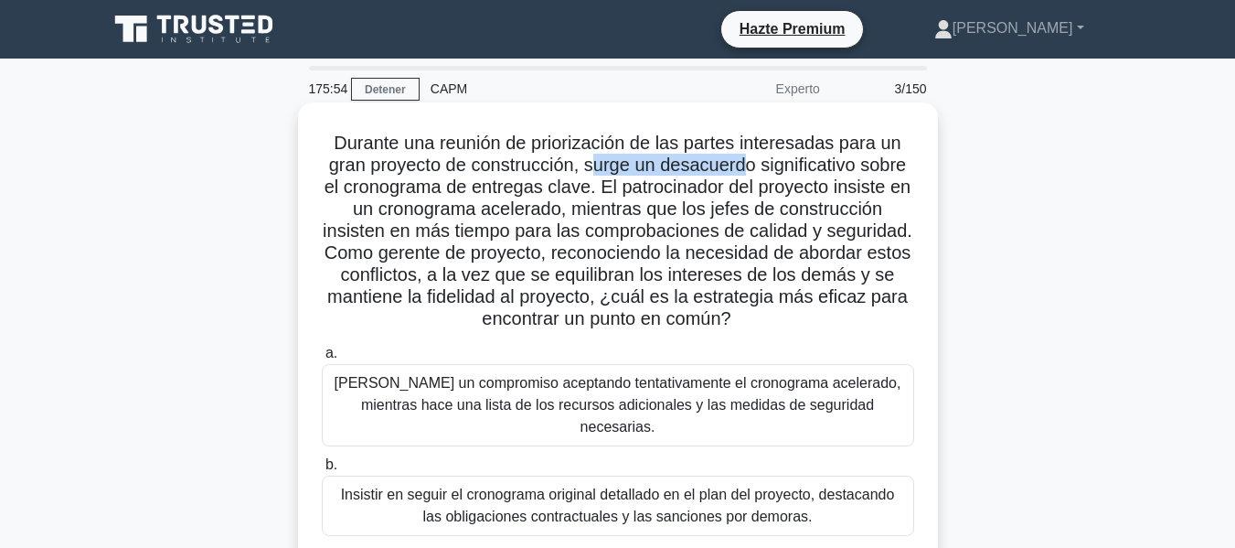
drag, startPoint x: 593, startPoint y: 169, endPoint x: 748, endPoint y: 159, distance: 154.9
click at [748, 159] on font "Durante una reunión de priorización de las partes interesadas para un gran proy…" at bounding box center [618, 231] width 590 height 196
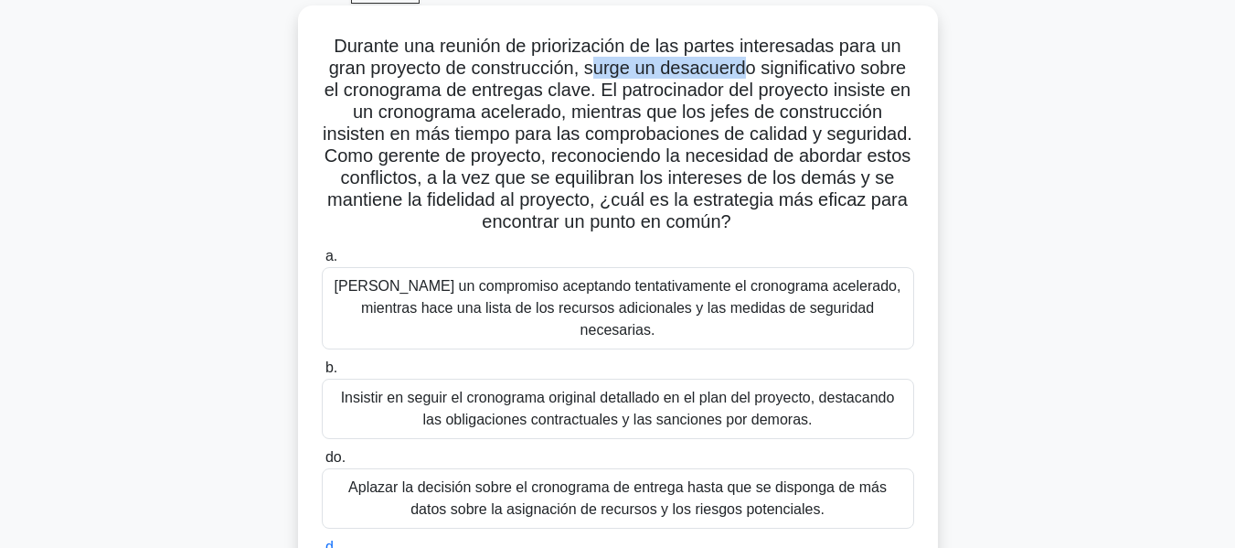
scroll to position [183, 0]
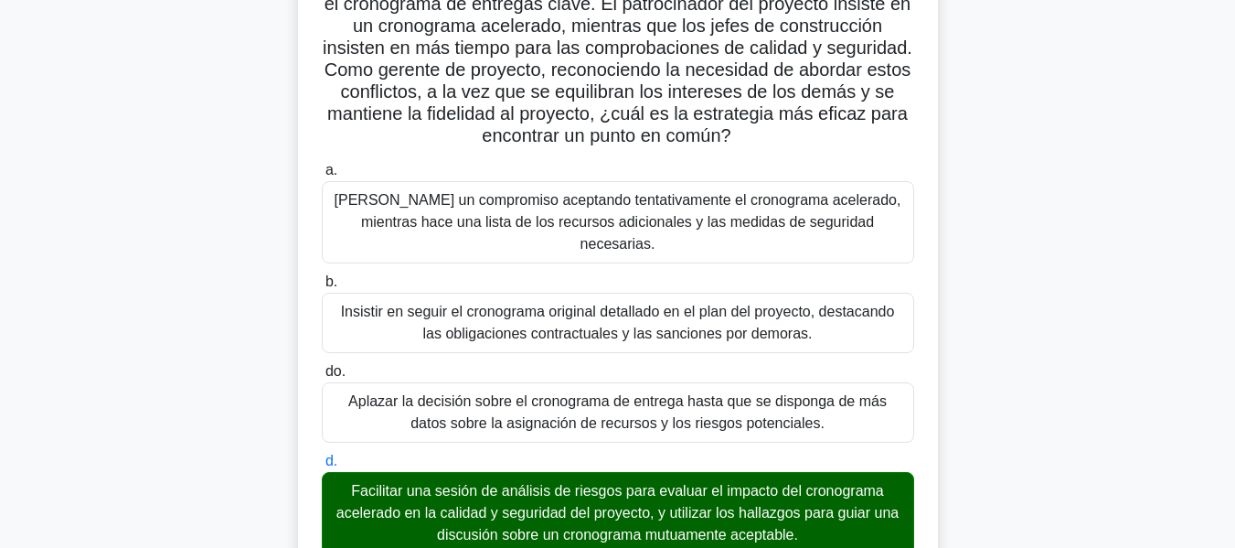
drag, startPoint x: 700, startPoint y: 199, endPoint x: 823, endPoint y: 197, distance: 122.6
click at [823, 197] on font "Sugiera un compromiso aceptando tentativamente el cronograma acelerado, mientra…" at bounding box center [618, 221] width 567 height 59
drag, startPoint x: 452, startPoint y: 294, endPoint x: 586, endPoint y: 294, distance: 134.4
click at [586, 304] on font "Insistir en seguir el cronograma original detallado en el plan del proyecto, de…" at bounding box center [618, 322] width 554 height 37
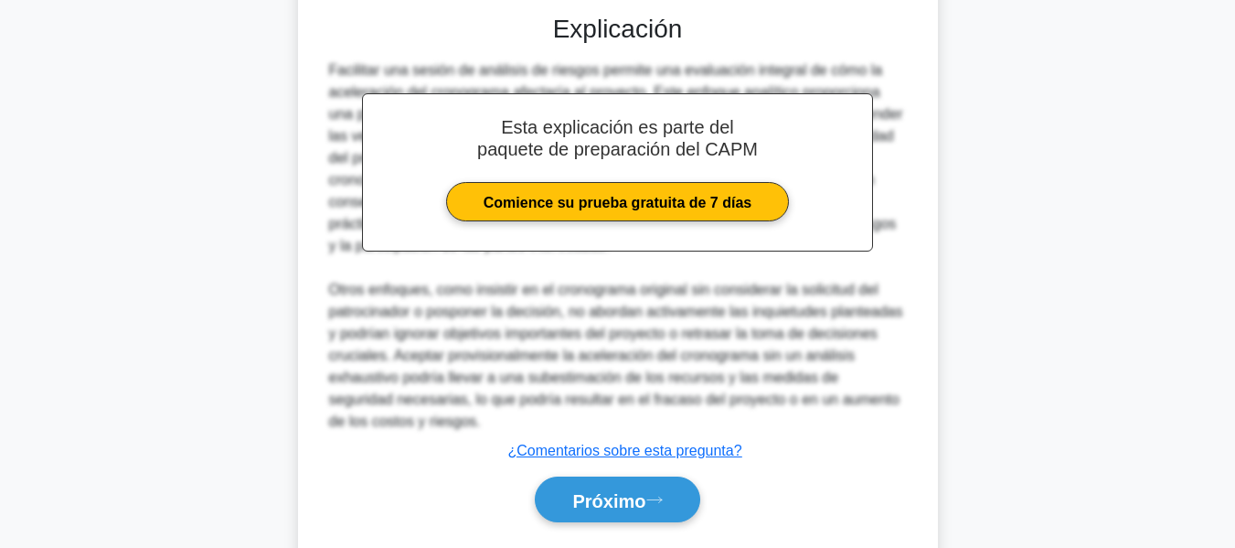
scroll to position [781, 0]
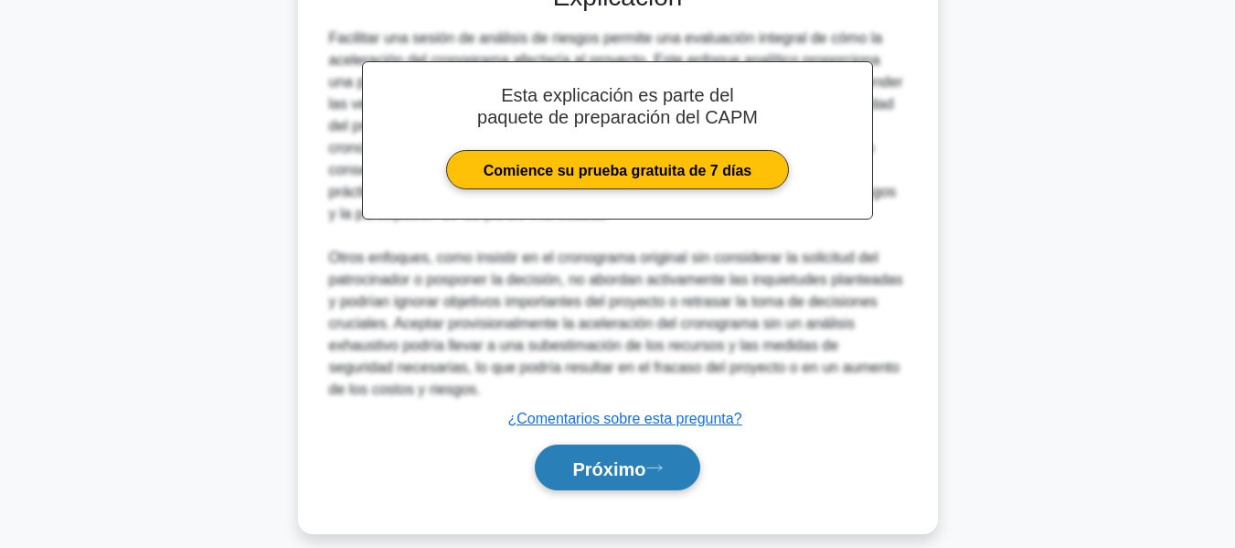
click at [624, 458] on font "Próximo" at bounding box center [608, 468] width 73 height 20
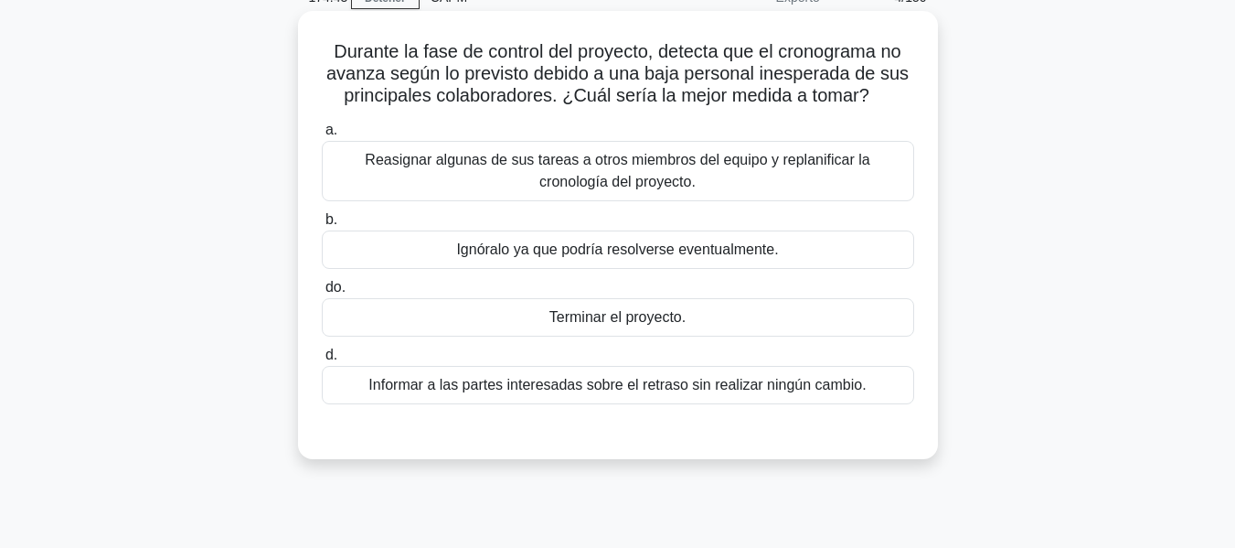
scroll to position [0, 0]
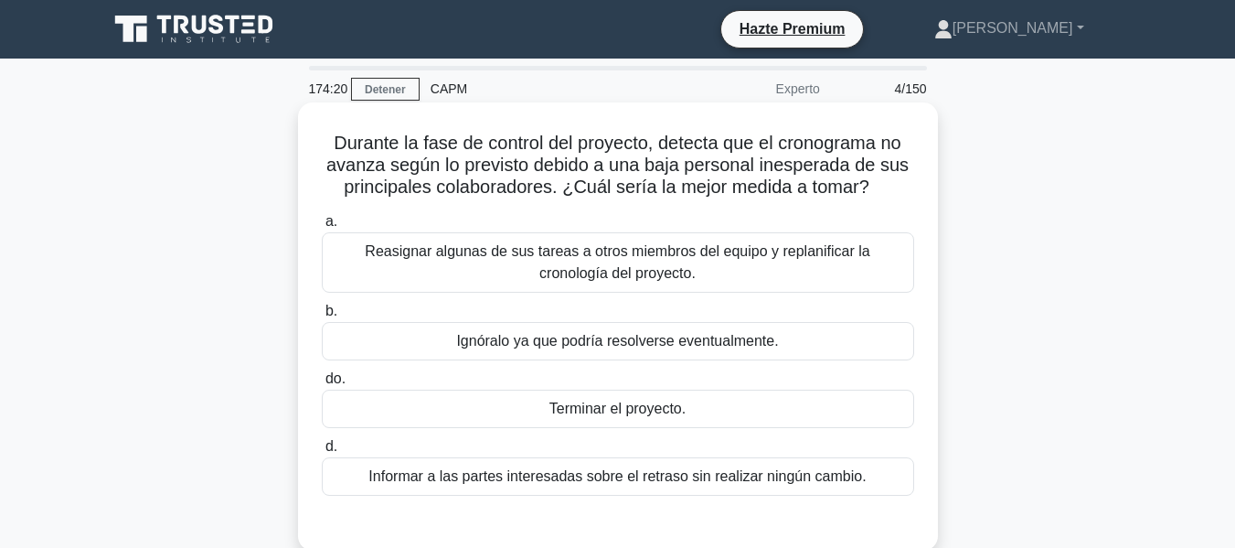
click at [682, 283] on font "Reasignar algunas de sus tareas a otros miembros del equipo y replanificar la c…" at bounding box center [618, 262] width 576 height 44
click at [322, 228] on input "a. Reasignar algunas de sus tareas a otros miembros del equipo y replanificar l…" at bounding box center [322, 222] width 0 height 12
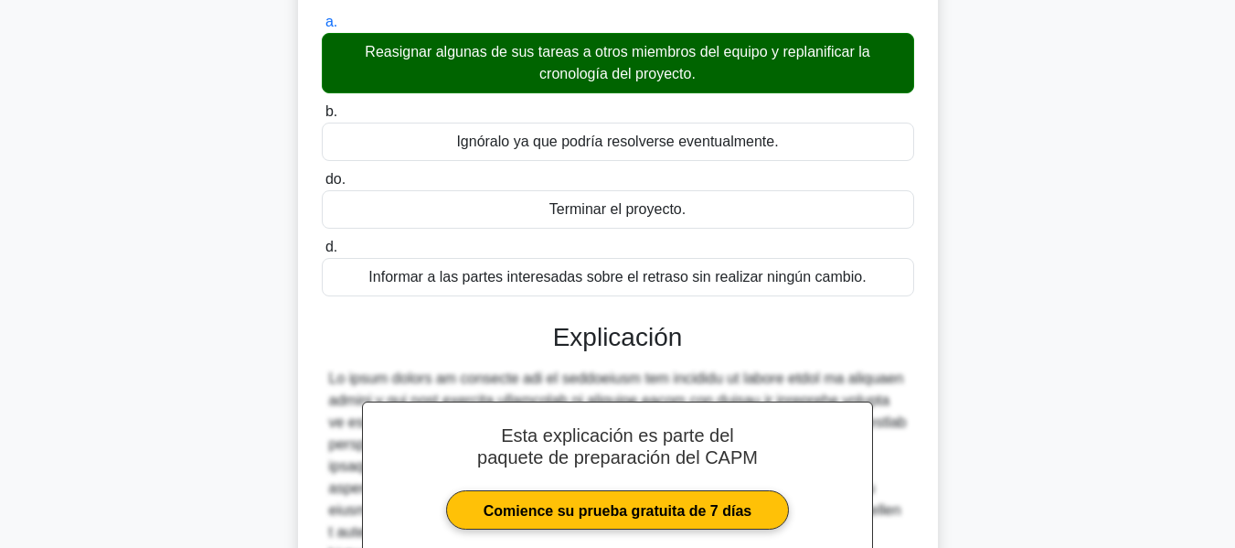
scroll to position [474, 0]
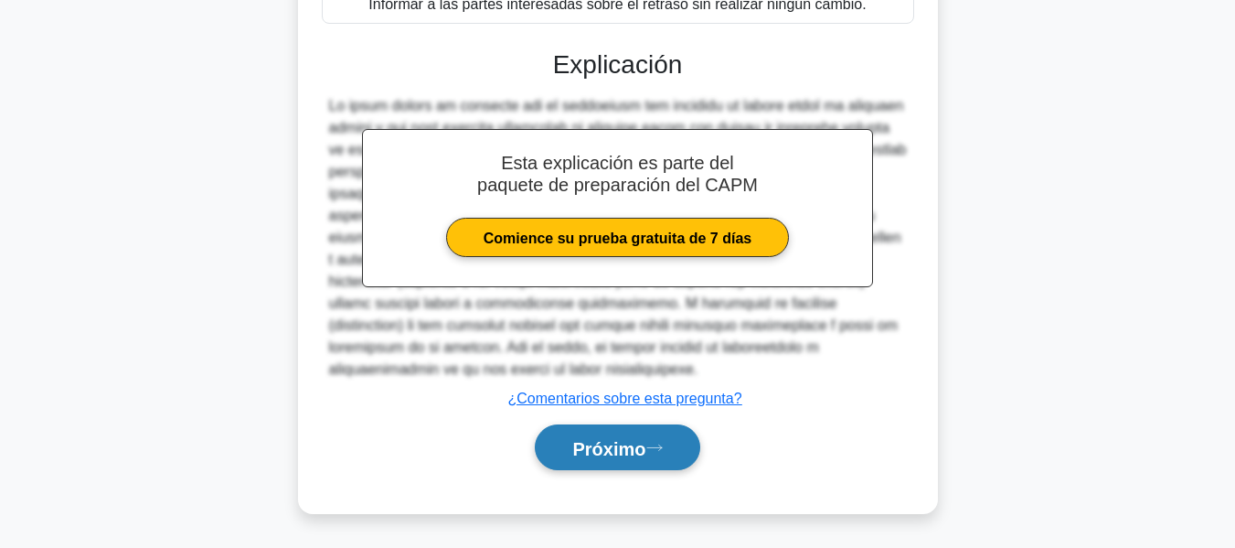
click at [646, 449] on font "Próximo" at bounding box center [608, 448] width 73 height 20
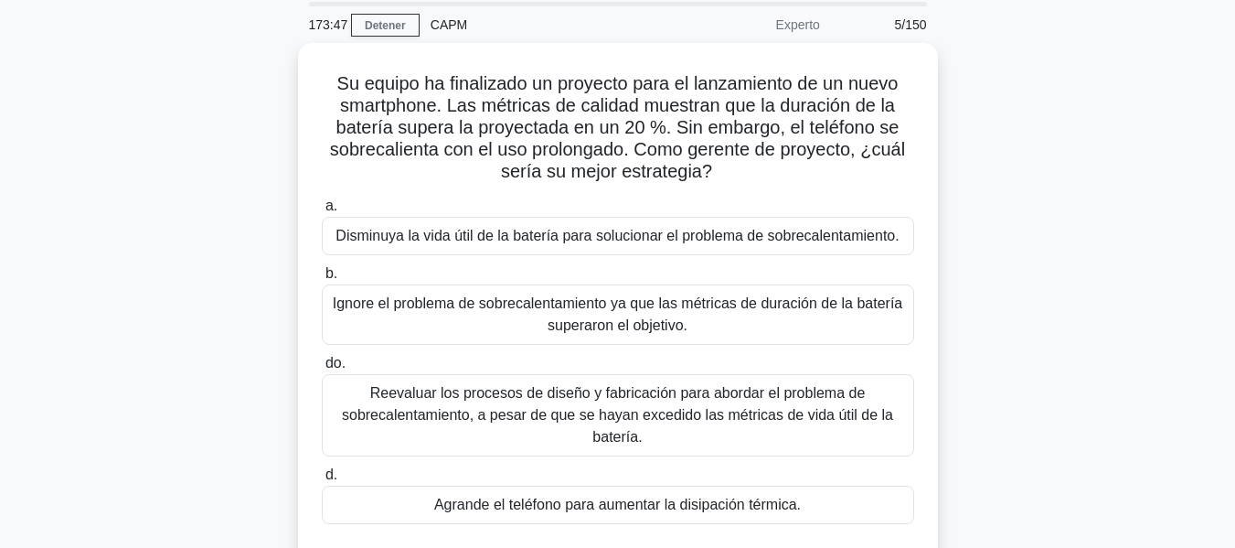
scroll to position [96, 0]
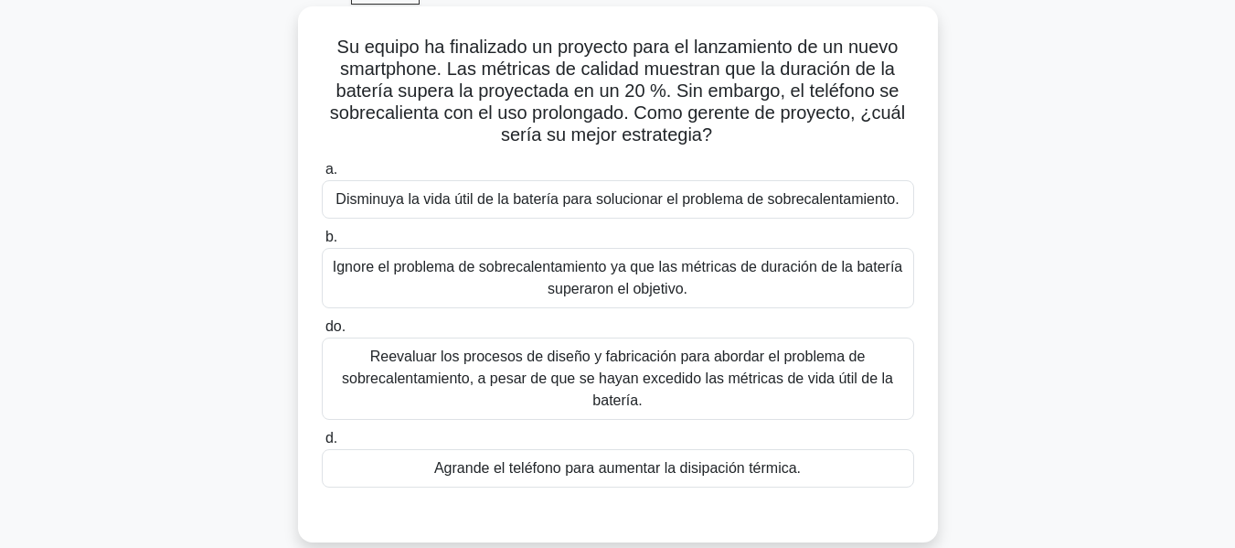
drag, startPoint x: 347, startPoint y: 198, endPoint x: 558, endPoint y: 205, distance: 210.4
click at [558, 205] on font "Disminuya la vida útil de la batería para solucionar el problema de sobrecalent…" at bounding box center [617, 199] width 563 height 16
drag, startPoint x: 338, startPoint y: 276, endPoint x: 549, endPoint y: 278, distance: 210.3
click at [549, 278] on font "Ignore el problema de sobrecalentamiento ya que las métricas de duración de la …" at bounding box center [618, 278] width 576 height 44
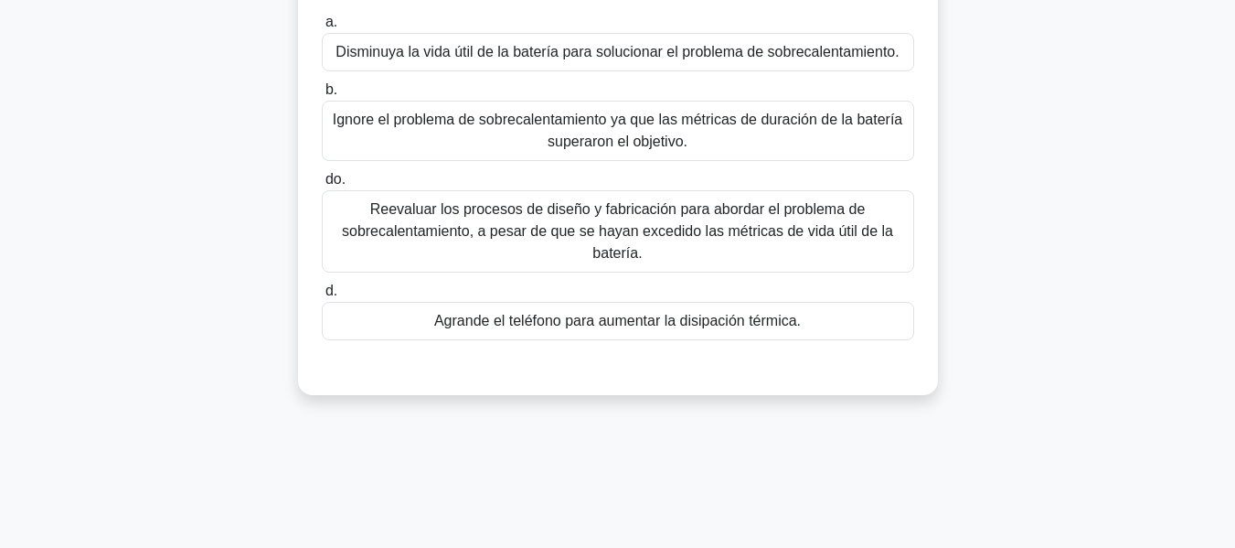
scroll to position [279, 0]
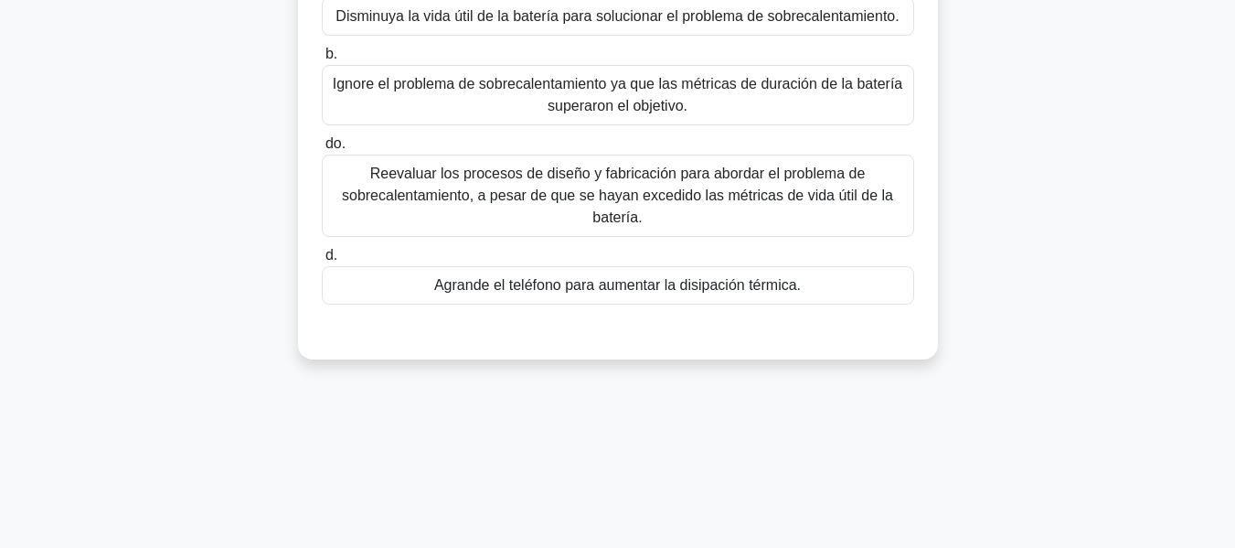
click at [689, 207] on font "Reevaluar los procesos de diseño y fabricación para abordar el problema de sobr…" at bounding box center [618, 196] width 576 height 66
click at [322, 150] on input "do. Reevaluar los procesos de diseño y fabricación para abordar el problema de …" at bounding box center [322, 144] width 0 height 12
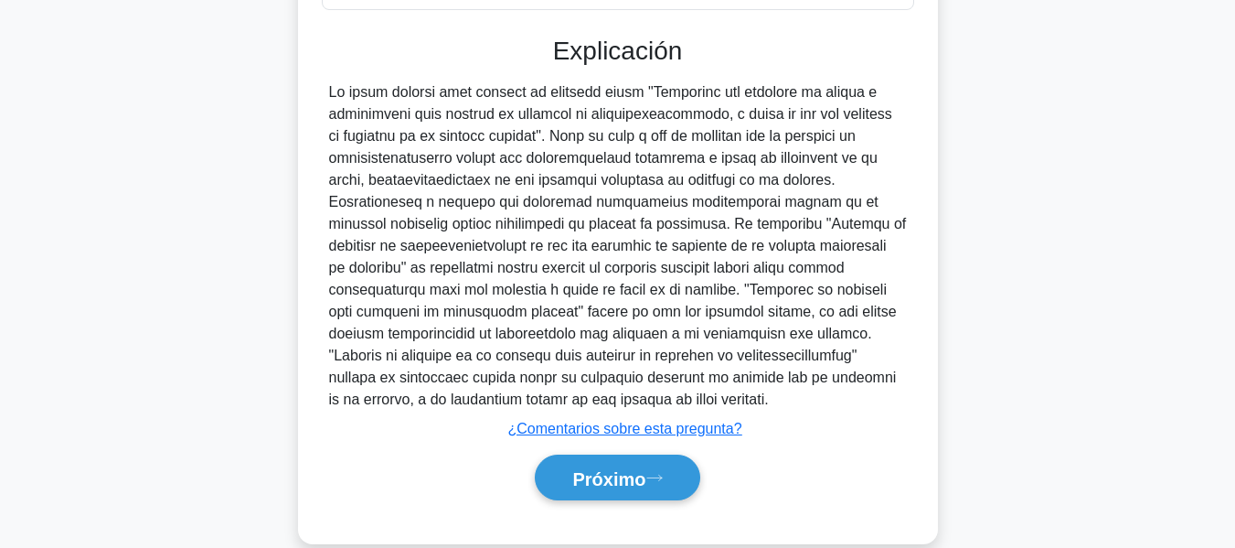
scroll to position [605, 0]
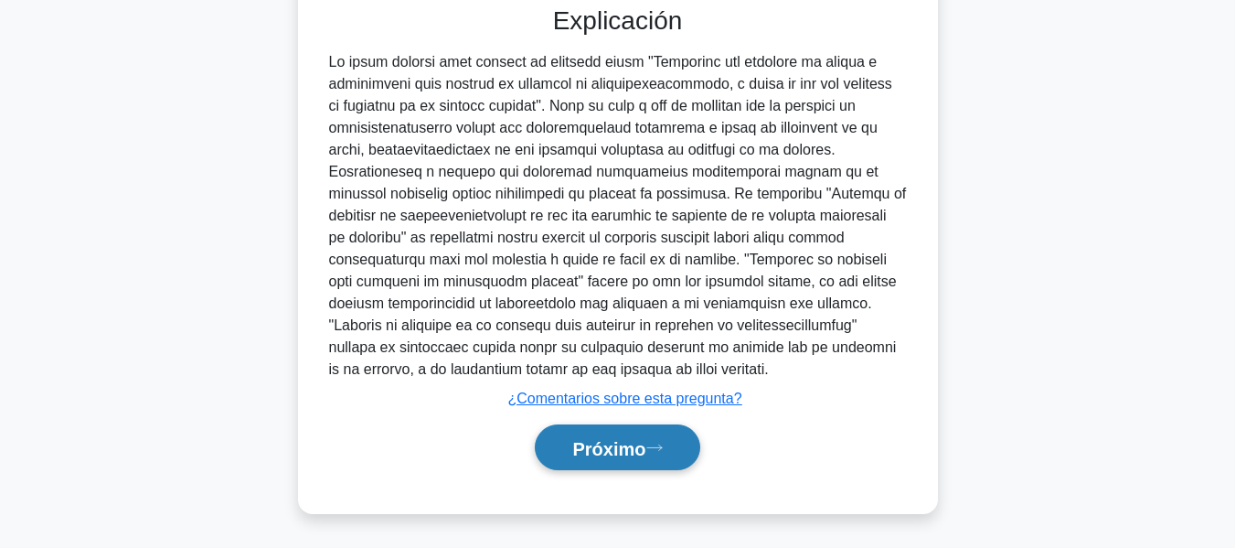
click at [670, 444] on button "Próximo" at bounding box center [617, 447] width 165 height 47
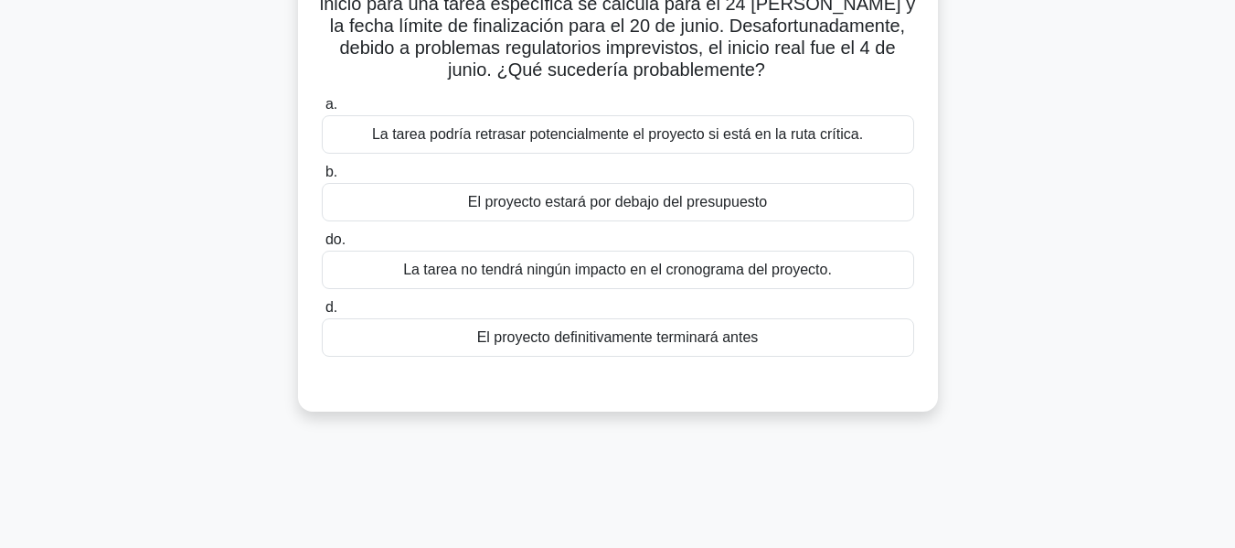
scroll to position [74, 0]
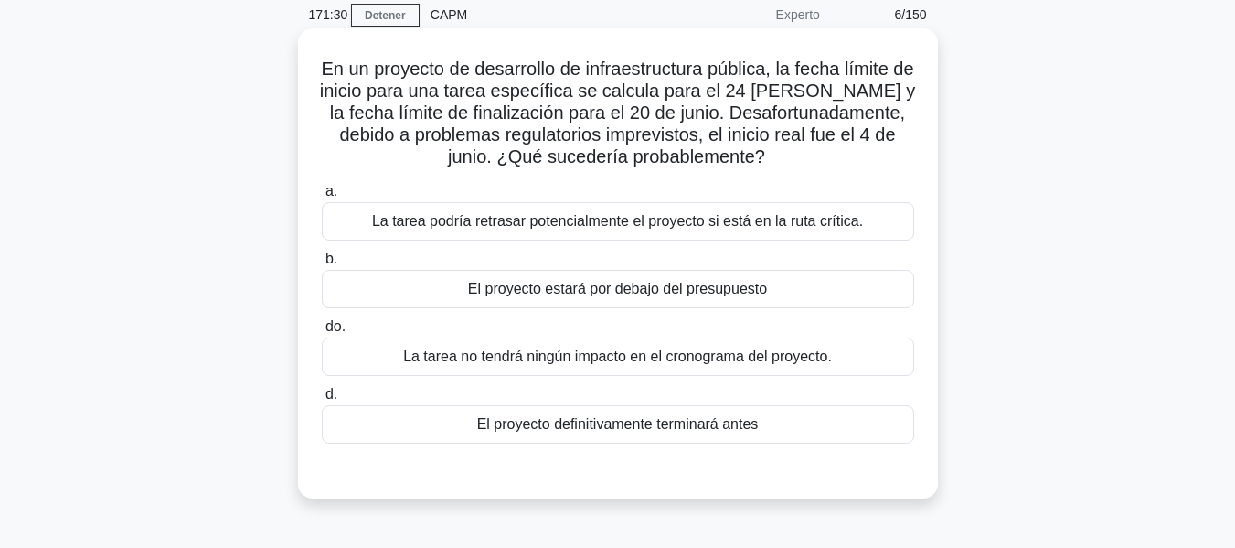
click at [595, 218] on font "La tarea podría retrasar potencialmente el proyecto si está en la ruta crítica." at bounding box center [617, 221] width 491 height 16
click at [322, 197] on input "a. La tarea podría retrasar potencialmente el proyecto si está en la ruta críti…" at bounding box center [322, 192] width 0 height 12
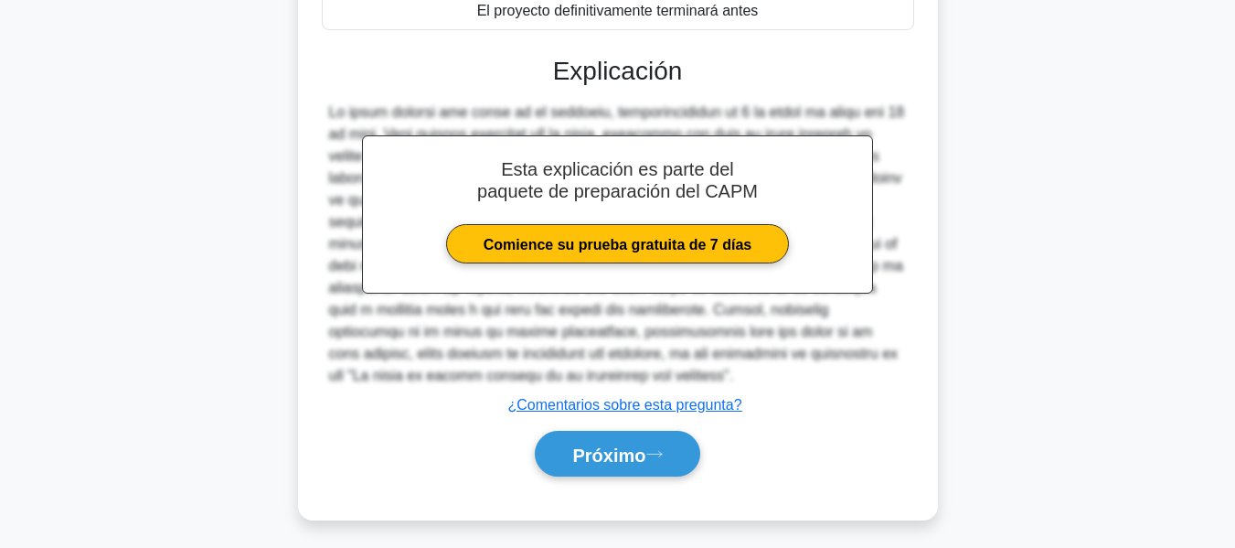
scroll to position [496, 0]
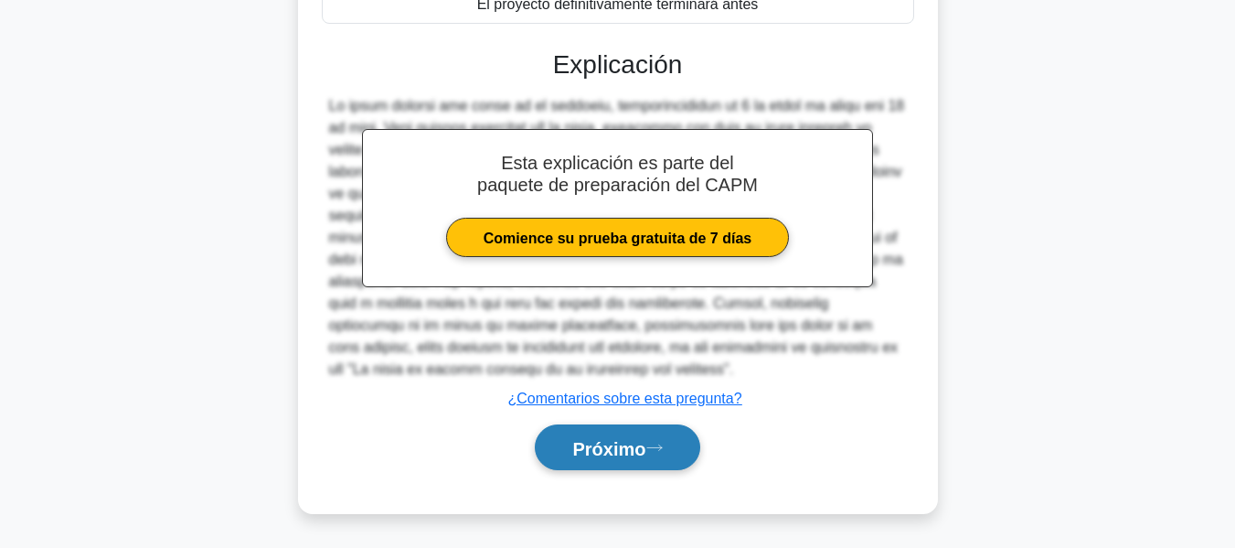
click at [623, 438] on font "Próximo" at bounding box center [608, 448] width 73 height 20
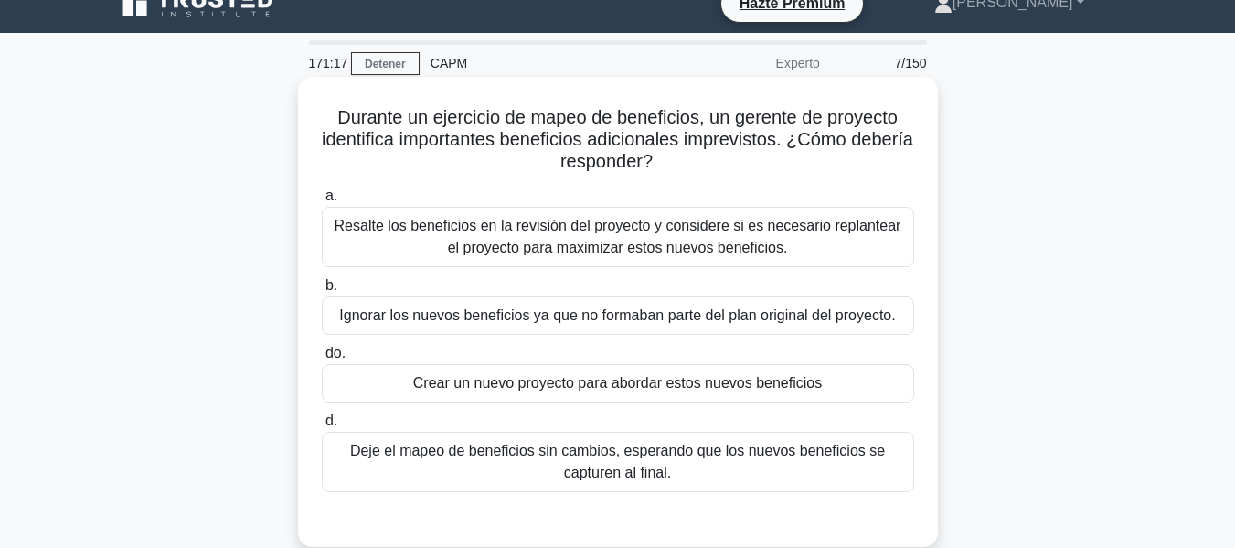
scroll to position [0, 0]
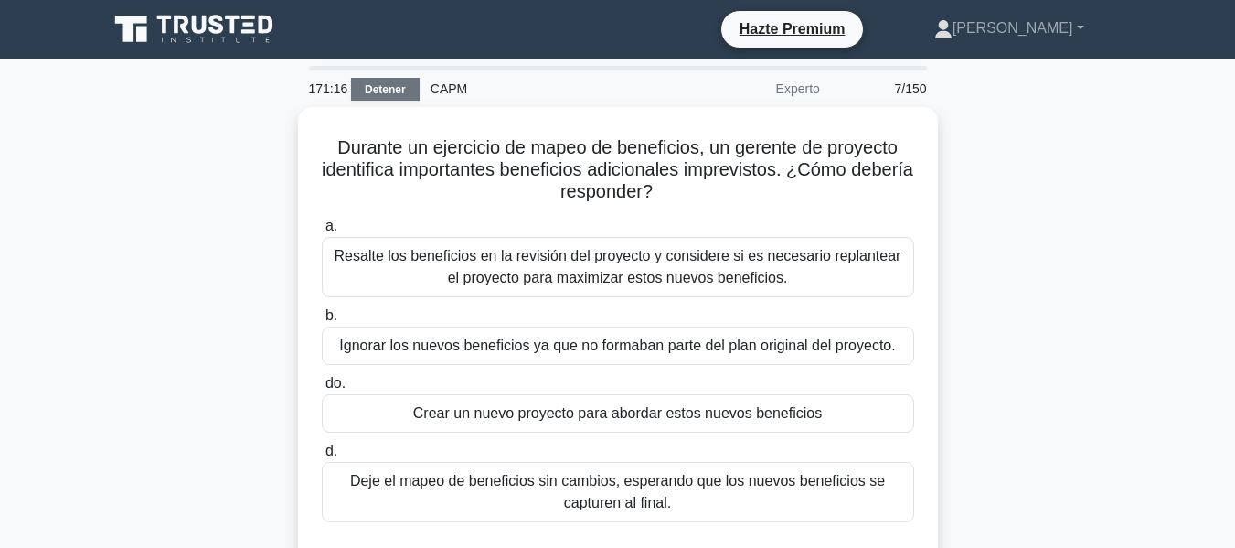
click at [395, 91] on font "Detener" at bounding box center [385, 89] width 41 height 13
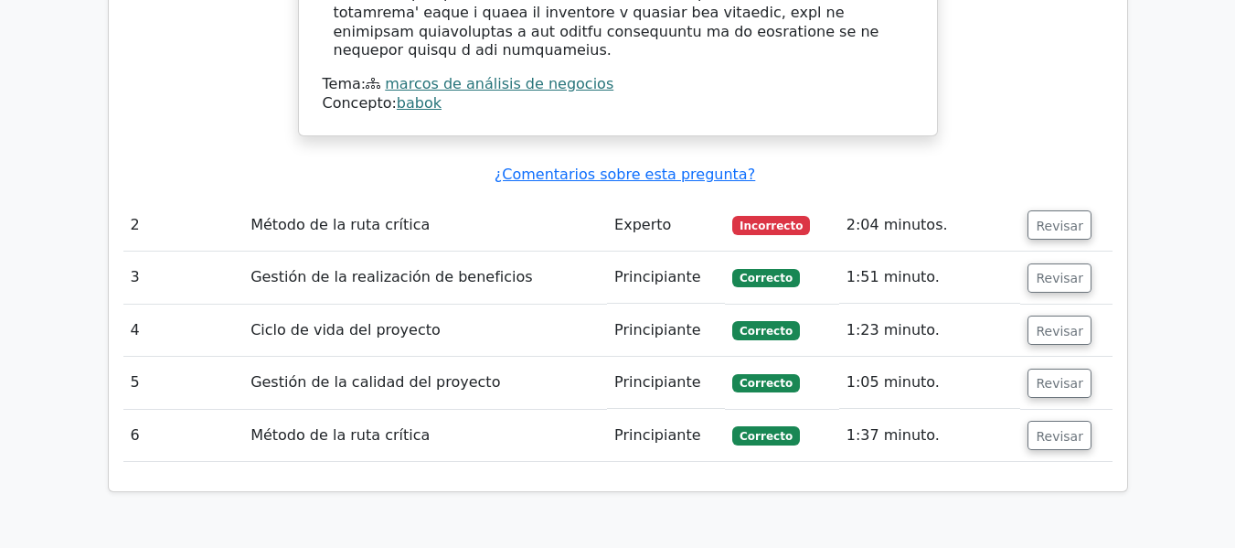
scroll to position [2377, 0]
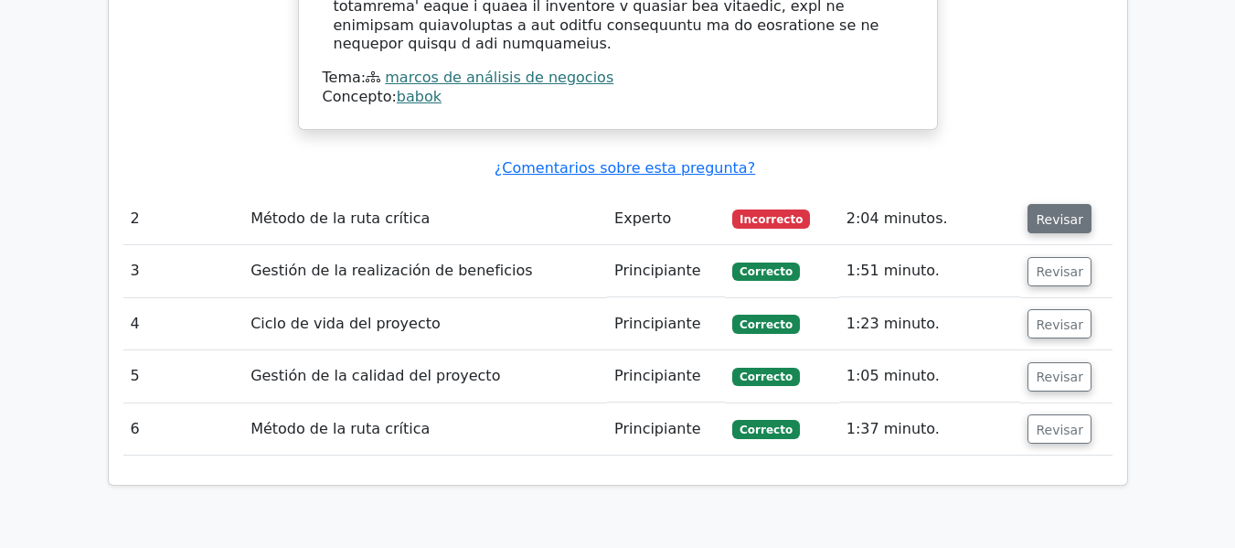
click at [1073, 204] on button "Revisar" at bounding box center [1060, 218] width 64 height 29
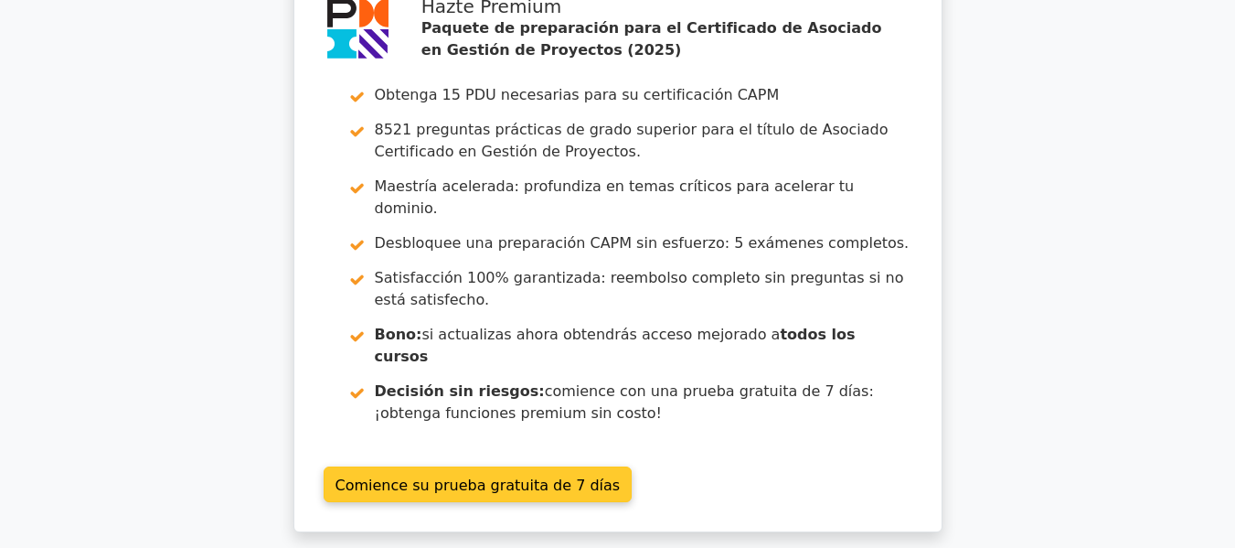
scroll to position [0, 0]
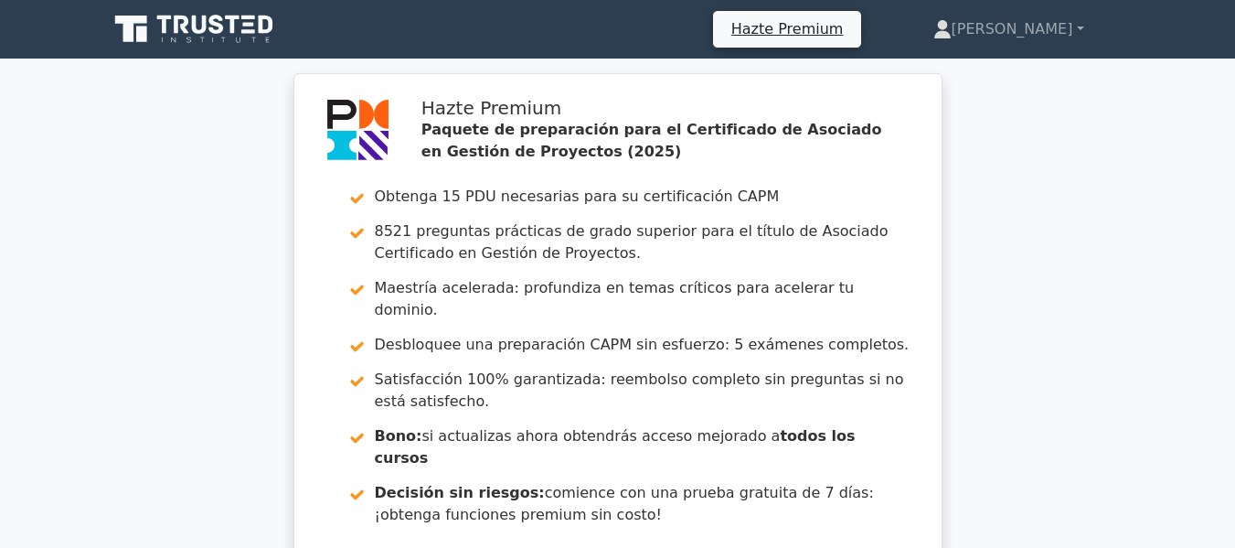
click at [198, 33] on icon at bounding box center [199, 25] width 15 height 18
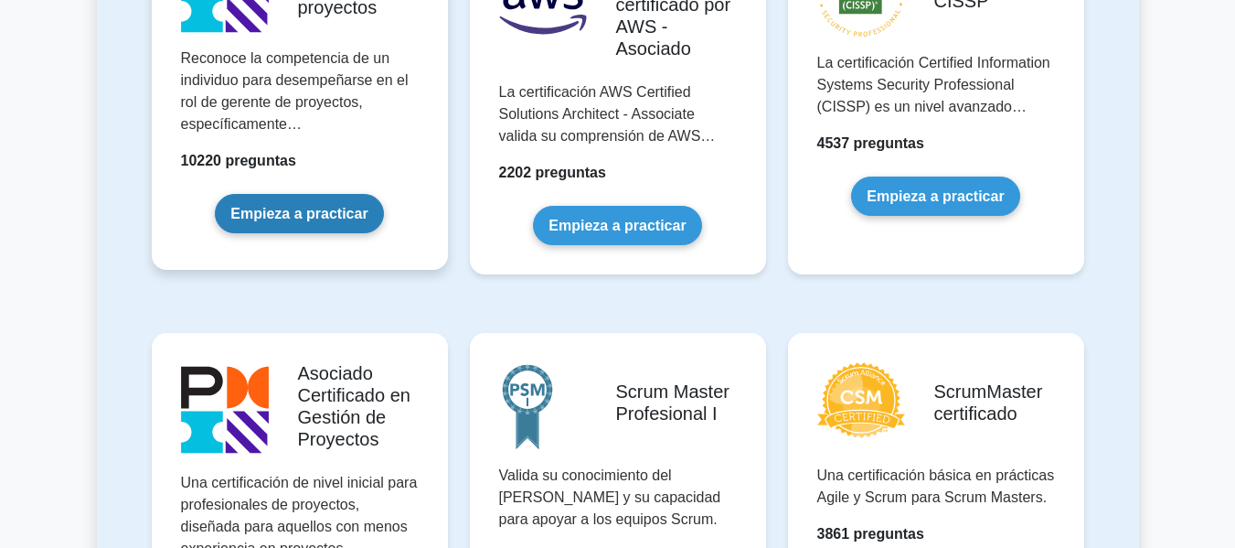
scroll to position [731, 0]
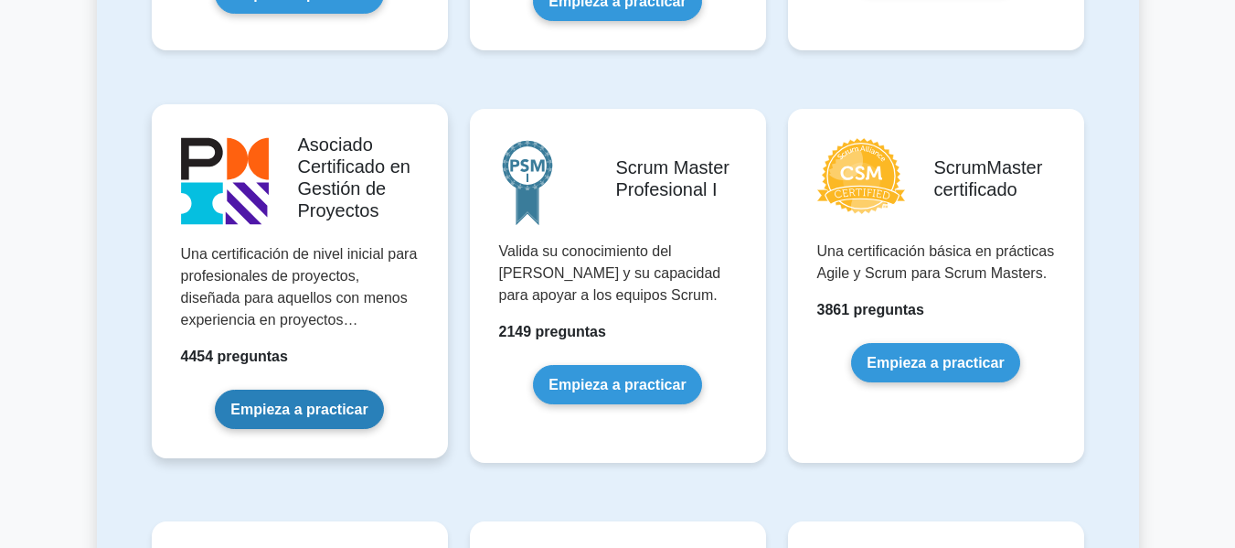
click at [375, 390] on link "Empieza a practicar" at bounding box center [299, 409] width 168 height 39
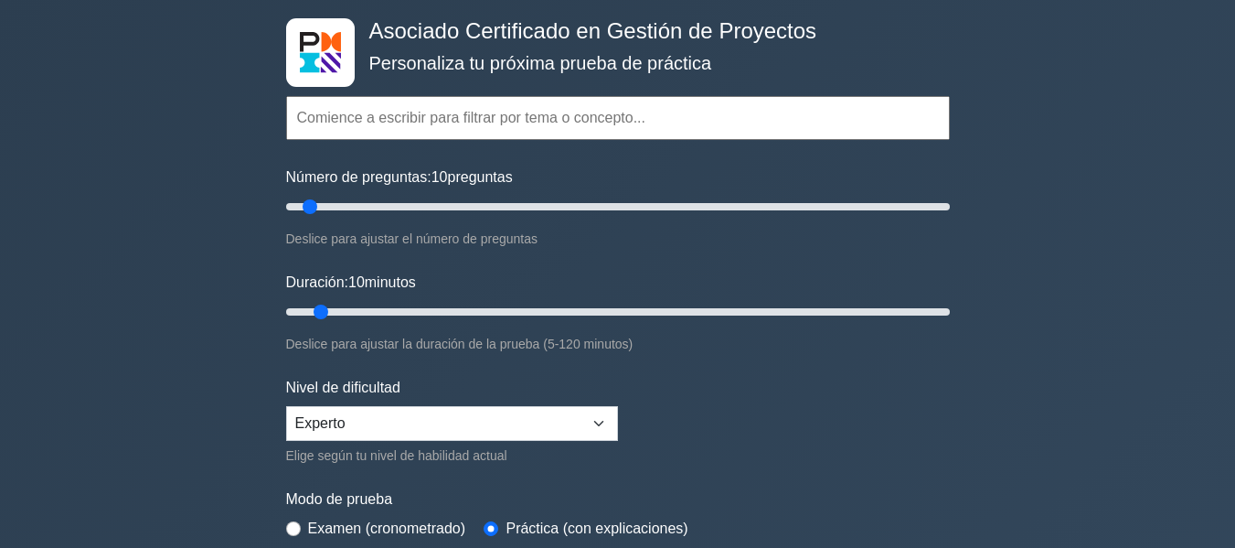
scroll to position [274, 0]
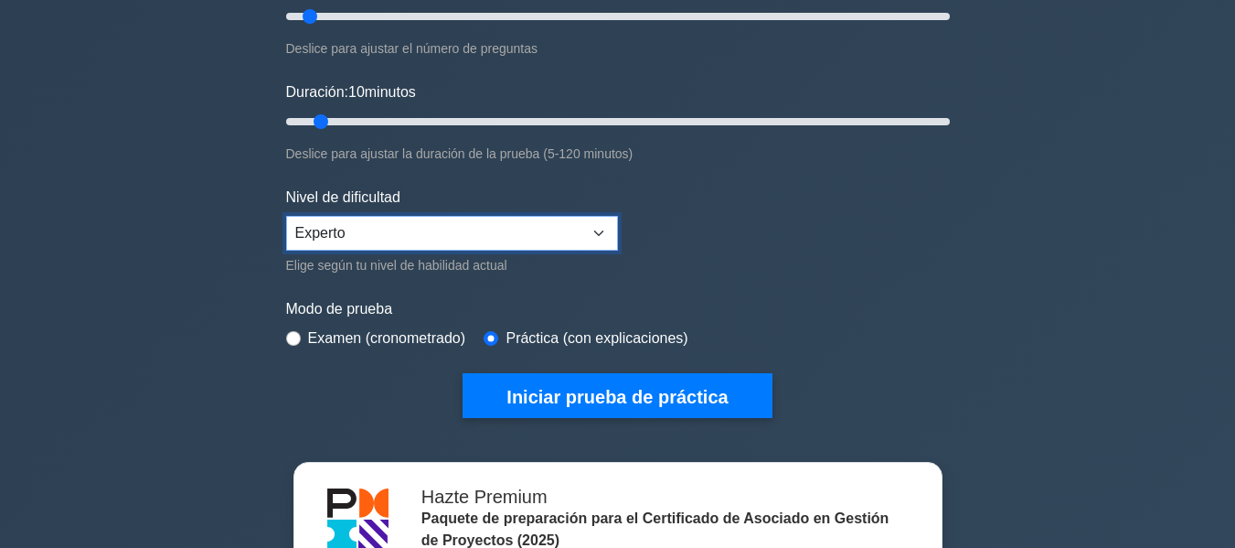
click at [565, 238] on select "Principiante Intermedio Experto" at bounding box center [452, 233] width 332 height 35
click at [286, 216] on select "Principiante Intermedio Experto" at bounding box center [452, 233] width 332 height 35
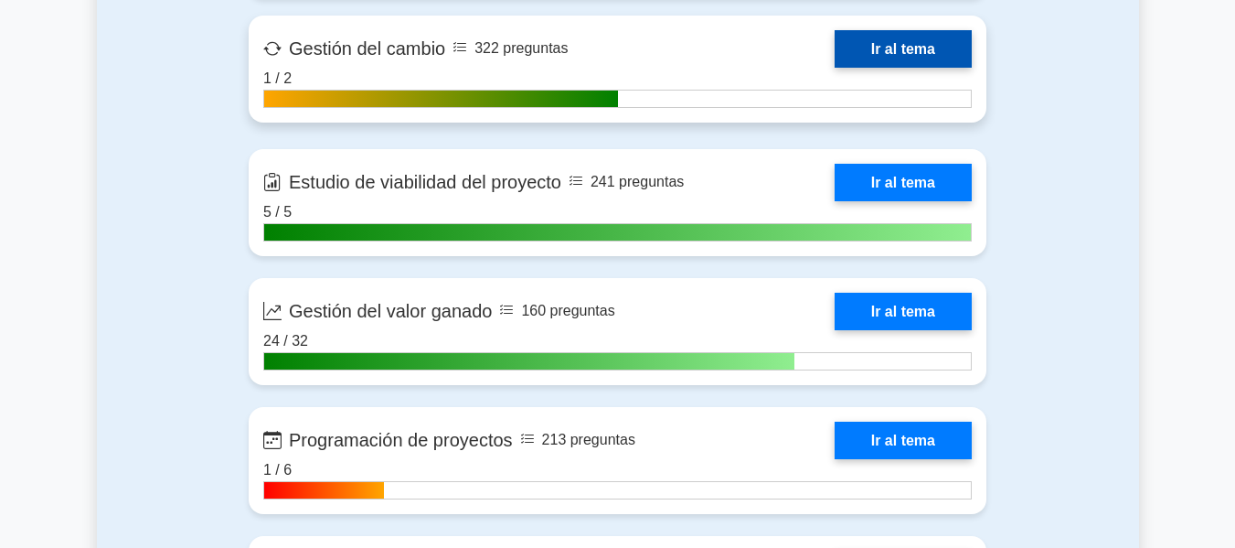
scroll to position [3109, 0]
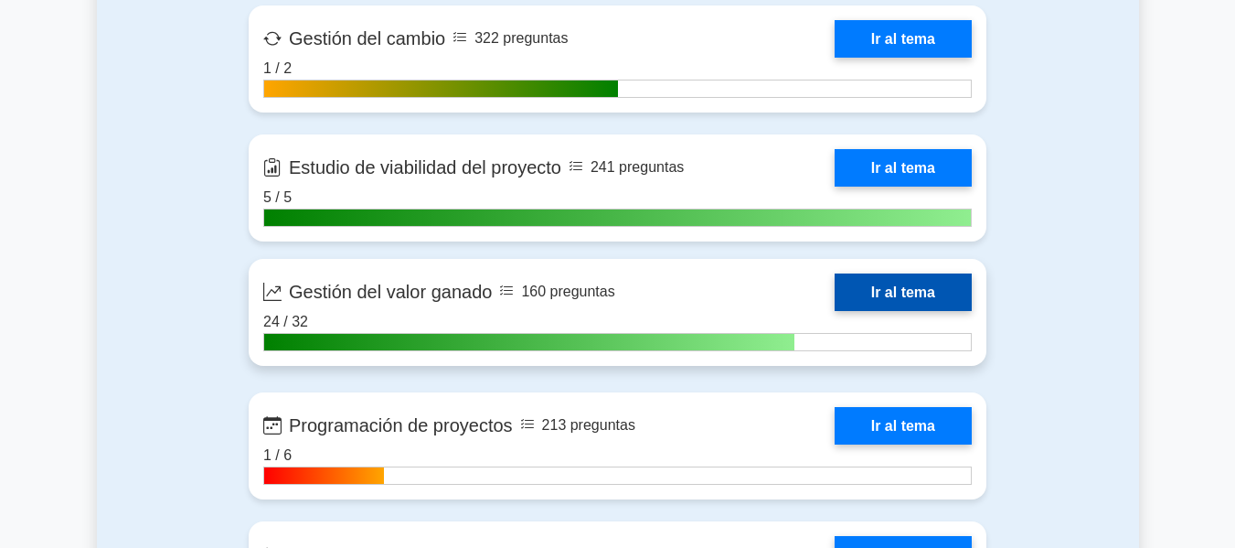
click at [916, 273] on link "Ir al tema" at bounding box center [903, 291] width 137 height 37
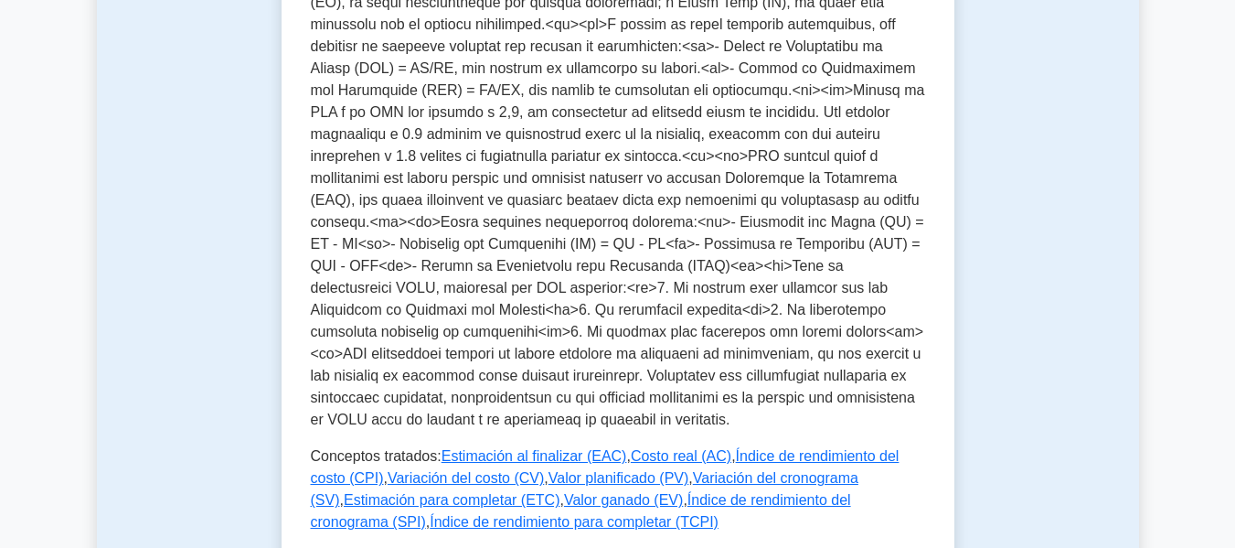
scroll to position [1189, 0]
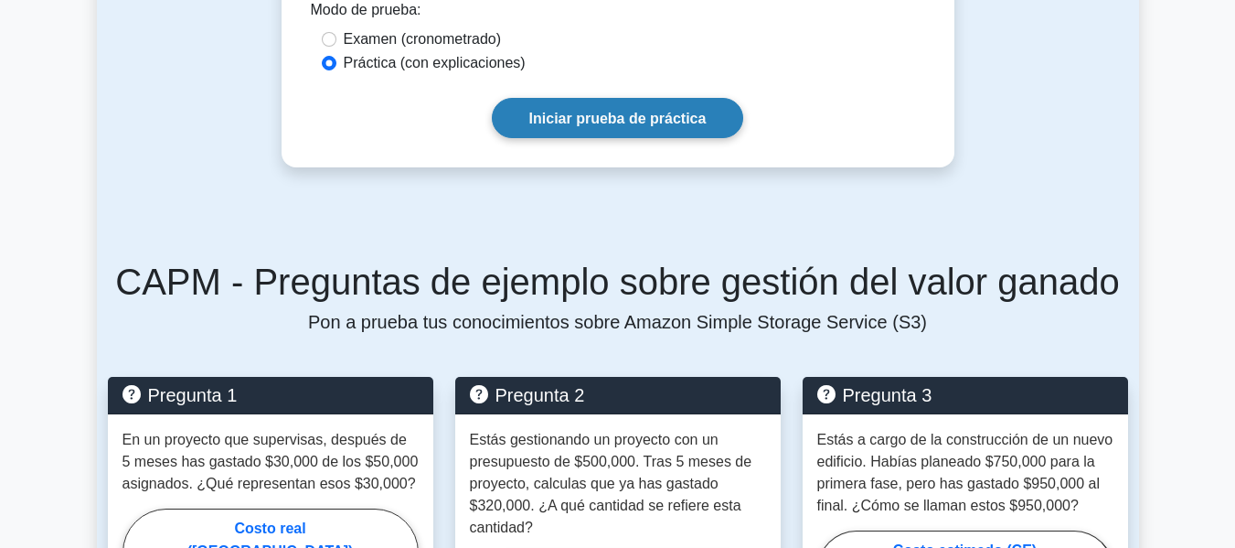
click at [703, 121] on font "Iniciar prueba de práctica" at bounding box center [617, 119] width 177 height 16
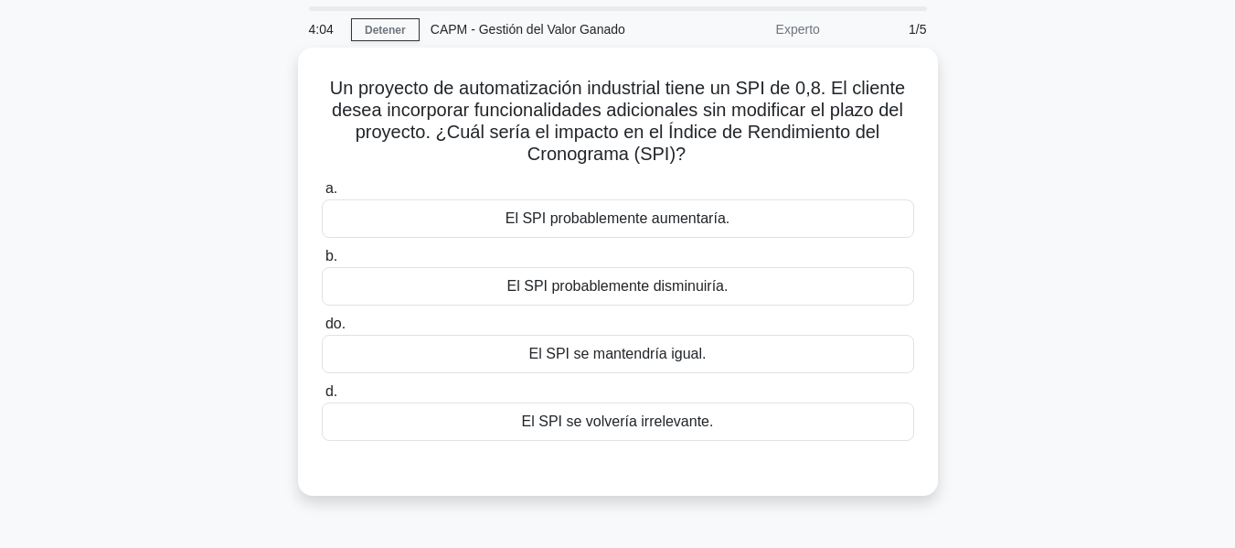
scroll to position [91, 0]
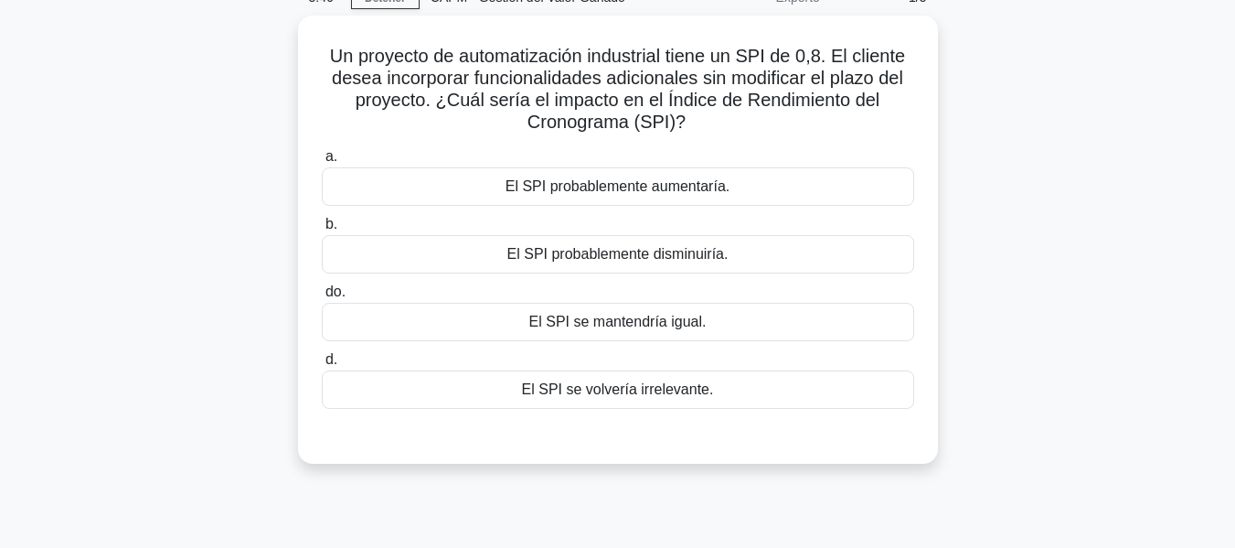
click at [1051, 359] on div "Un proyecto de automatización industrial tiene un SPI de 0,8. El cliente desea …" at bounding box center [618, 251] width 1042 height 470
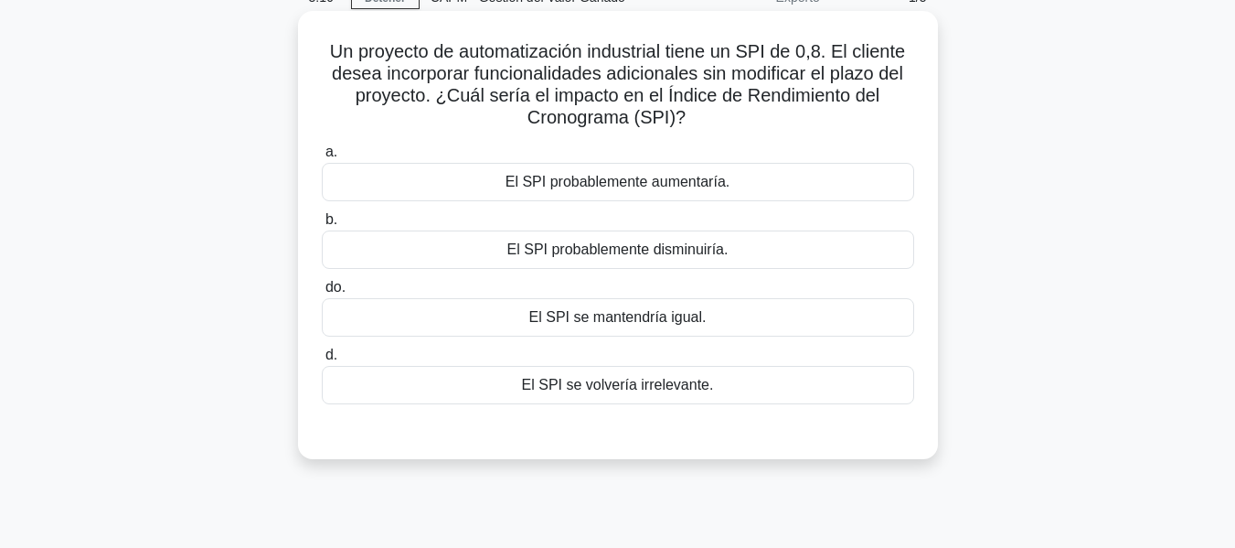
click at [565, 257] on font "El SPI probablemente disminuiría." at bounding box center [617, 249] width 221 height 16
click at [322, 226] on input "b. El SPI probablemente disminuiría." at bounding box center [322, 220] width 0 height 12
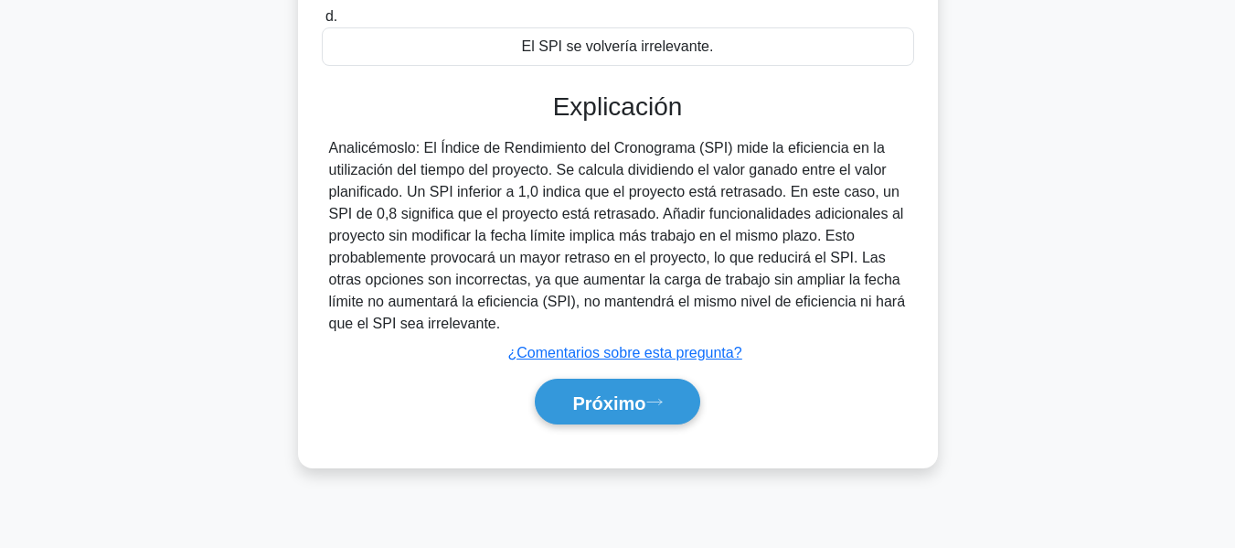
scroll to position [440, 0]
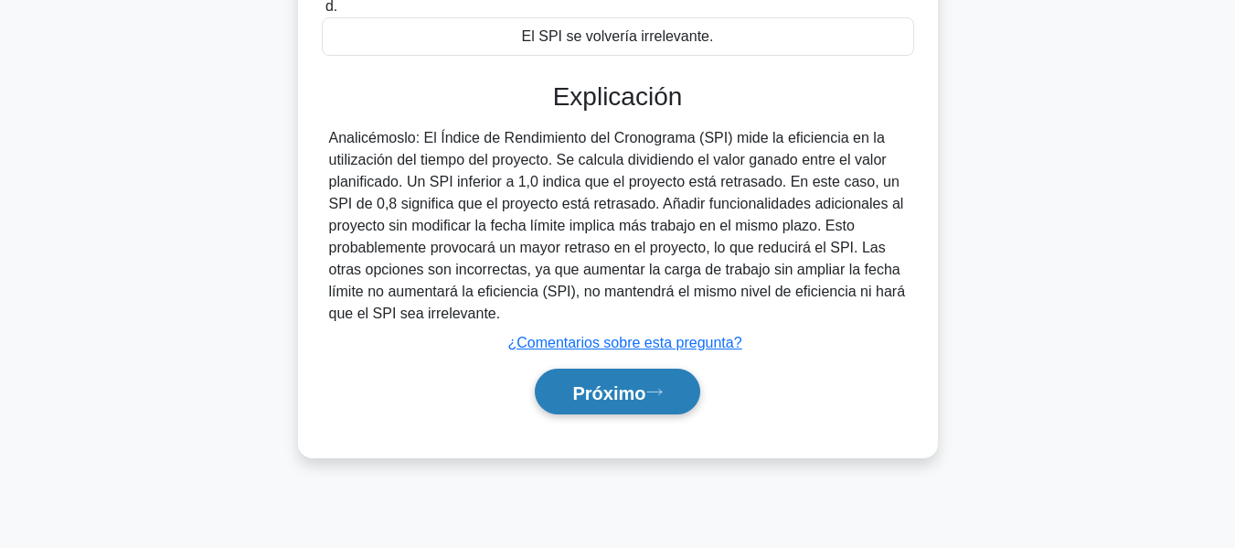
click at [677, 400] on button "Próximo" at bounding box center [617, 391] width 165 height 47
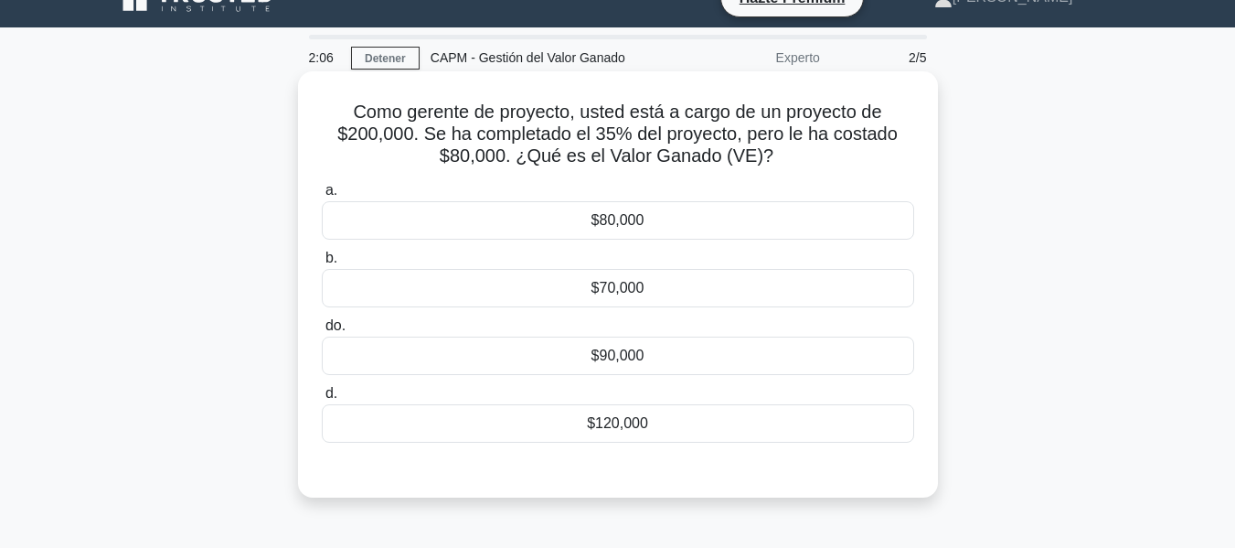
scroll to position [0, 0]
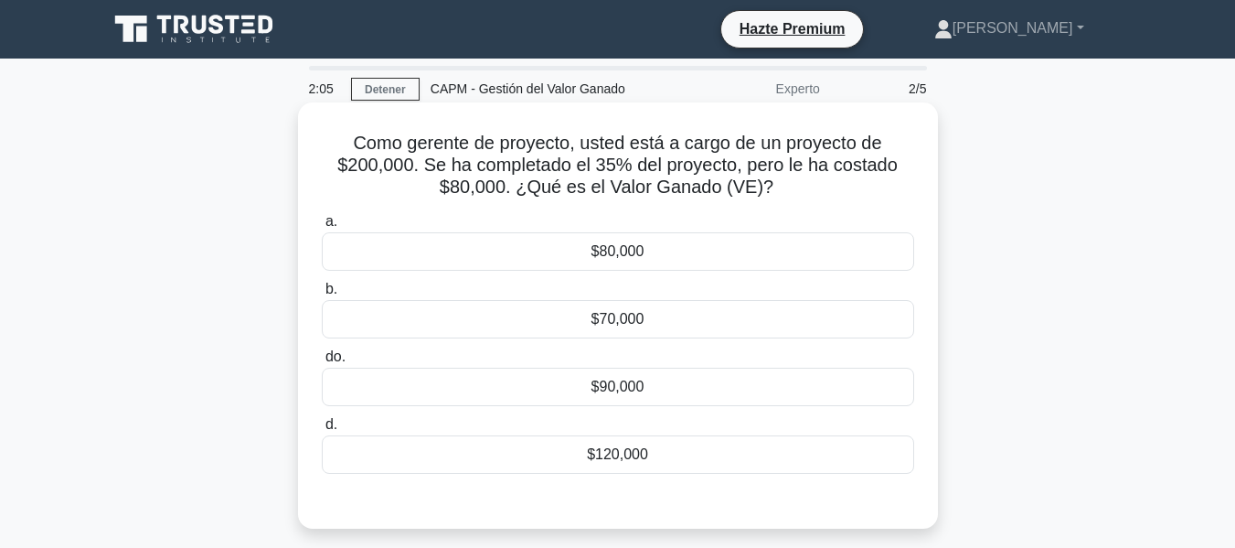
click at [540, 249] on div "$80,000" at bounding box center [618, 251] width 592 height 38
click at [322, 228] on input "a. $80,000" at bounding box center [322, 222] width 0 height 12
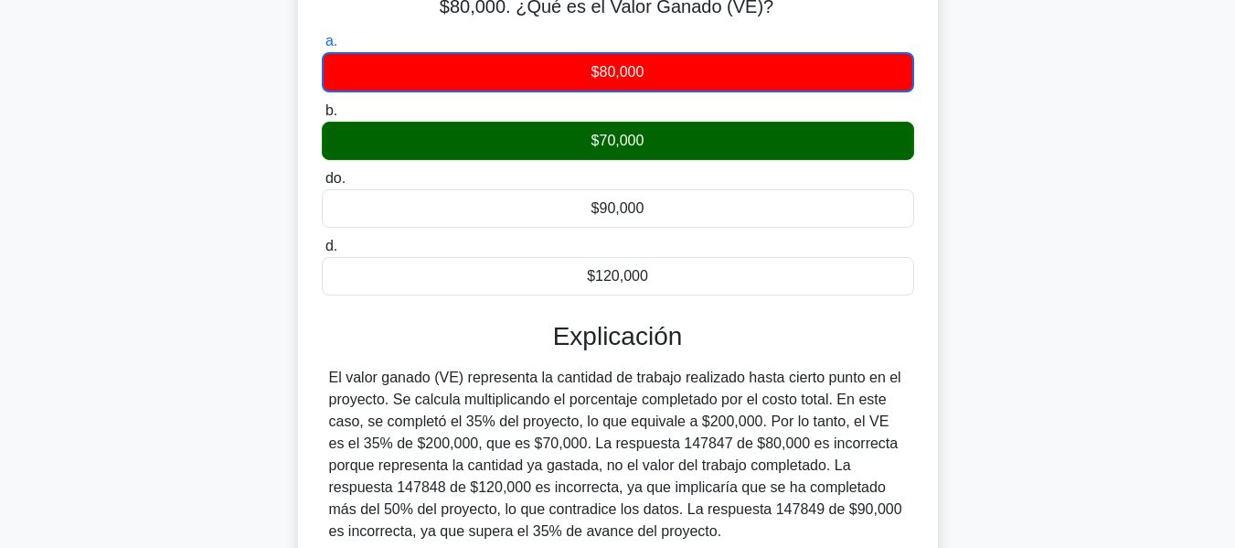
scroll to position [440, 0]
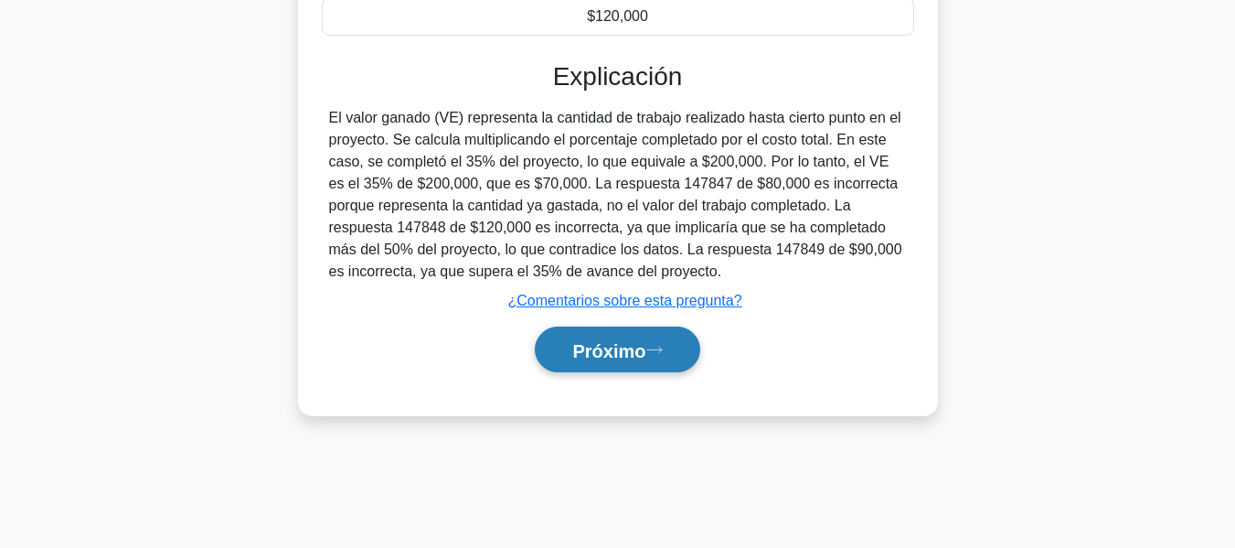
click at [631, 345] on font "Próximo" at bounding box center [608, 350] width 73 height 20
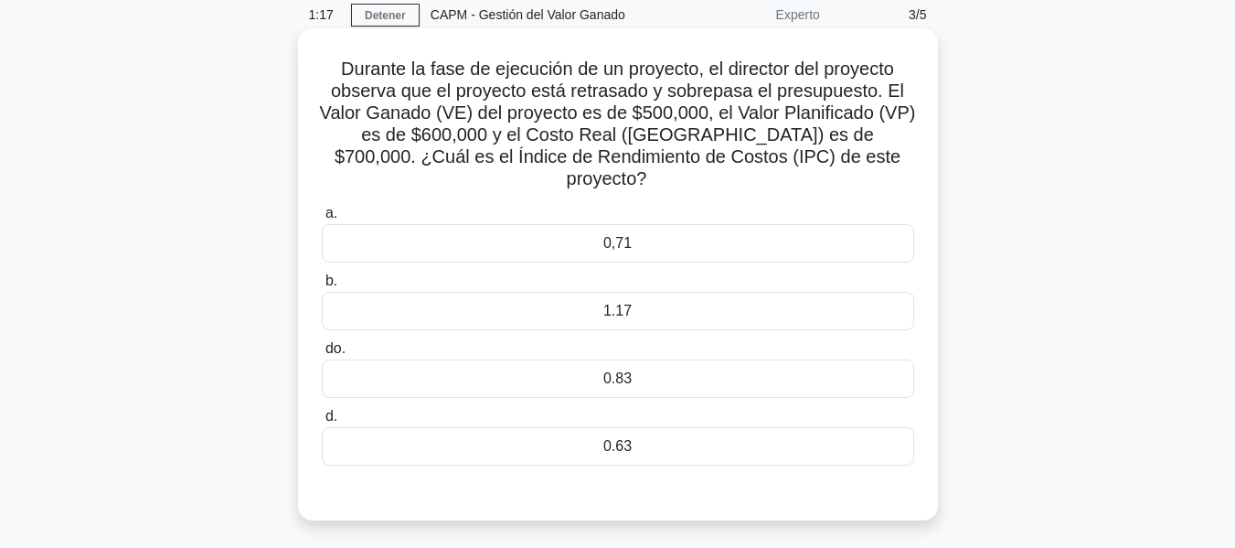
scroll to position [0, 0]
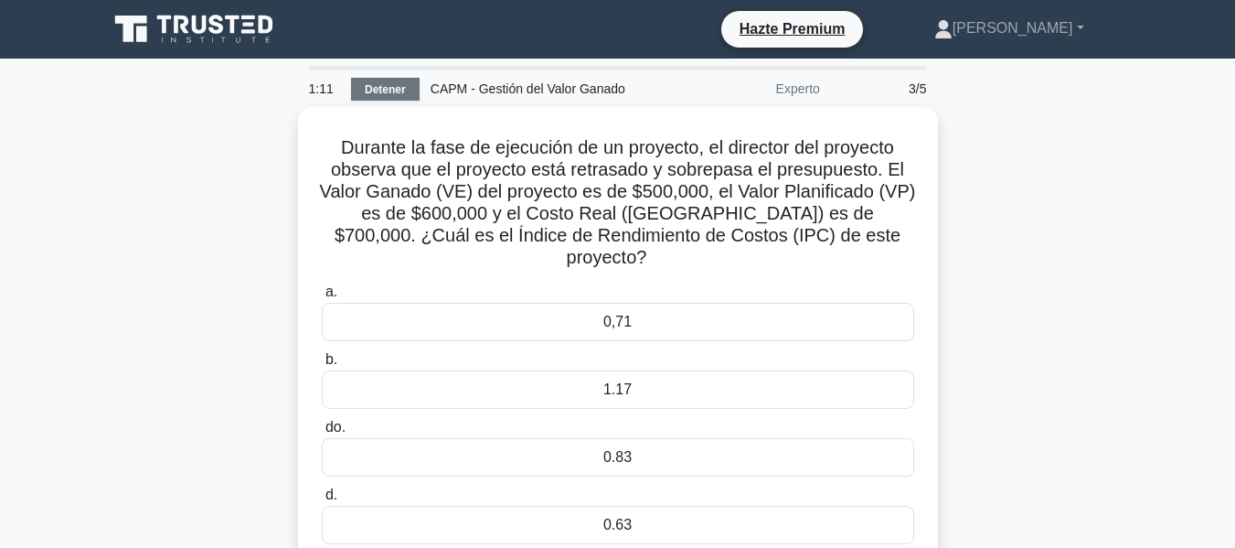
click at [384, 80] on link "Detener" at bounding box center [385, 89] width 69 height 23
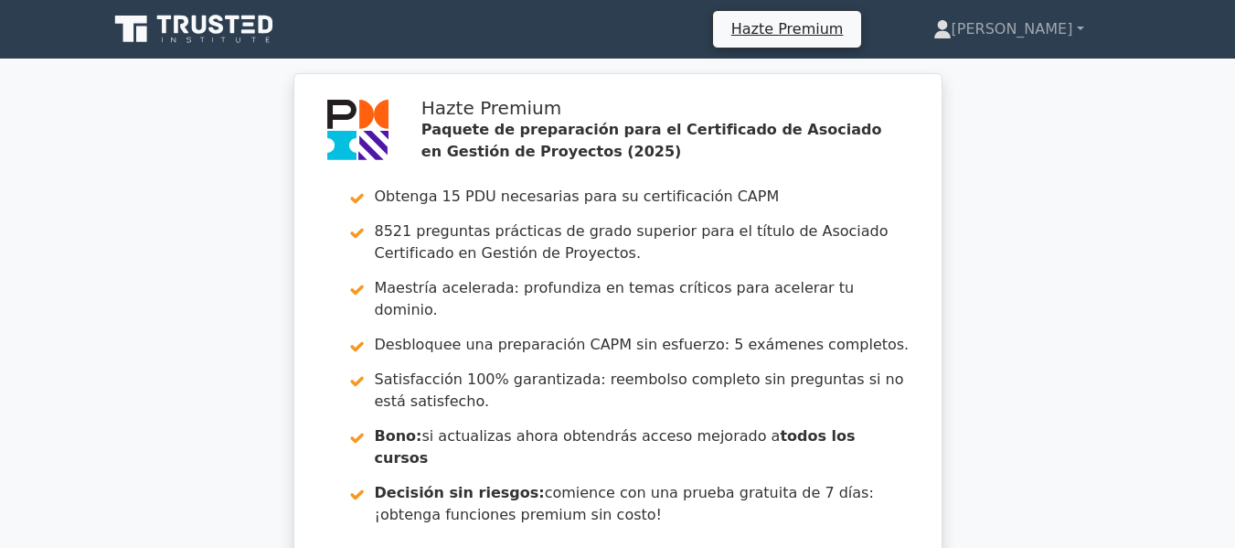
click at [195, 42] on icon at bounding box center [196, 29] width 176 height 35
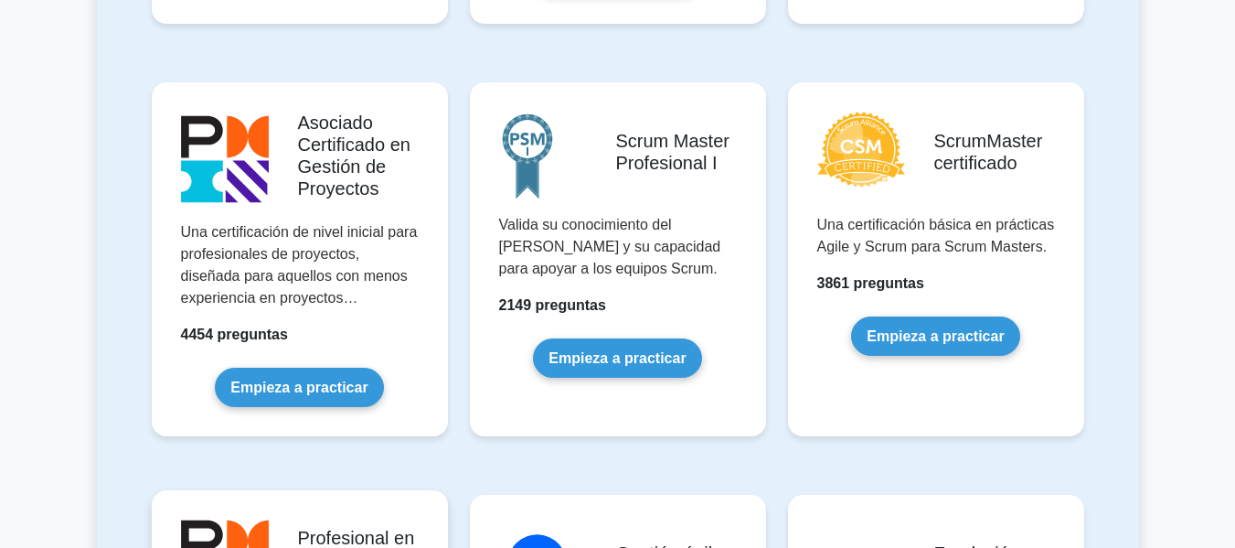
scroll to position [731, 0]
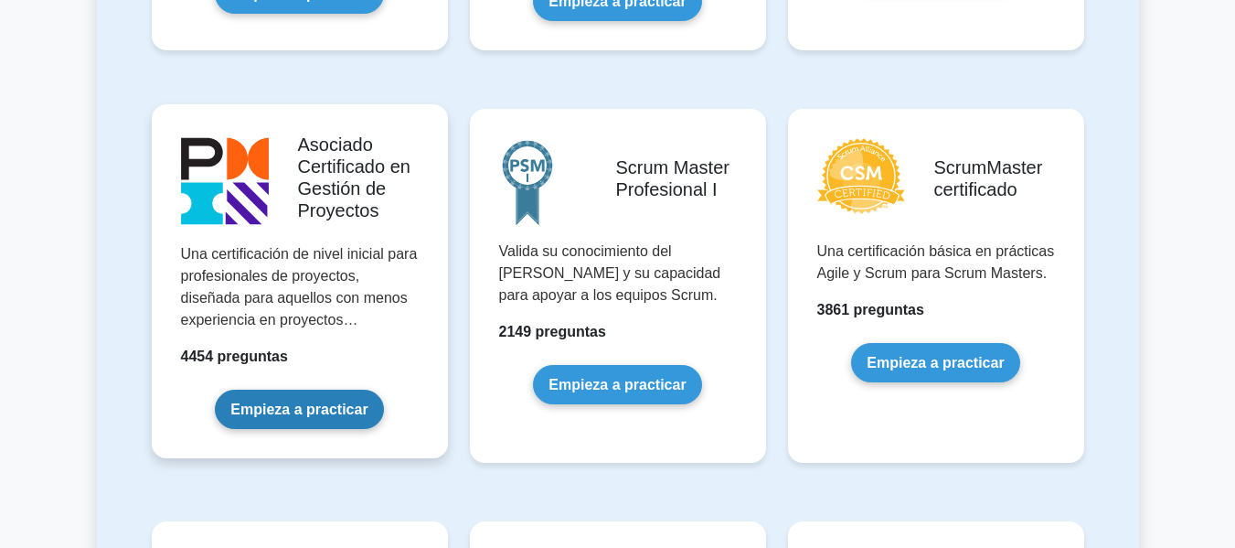
click at [321, 397] on link "Empieza a practicar" at bounding box center [299, 409] width 168 height 39
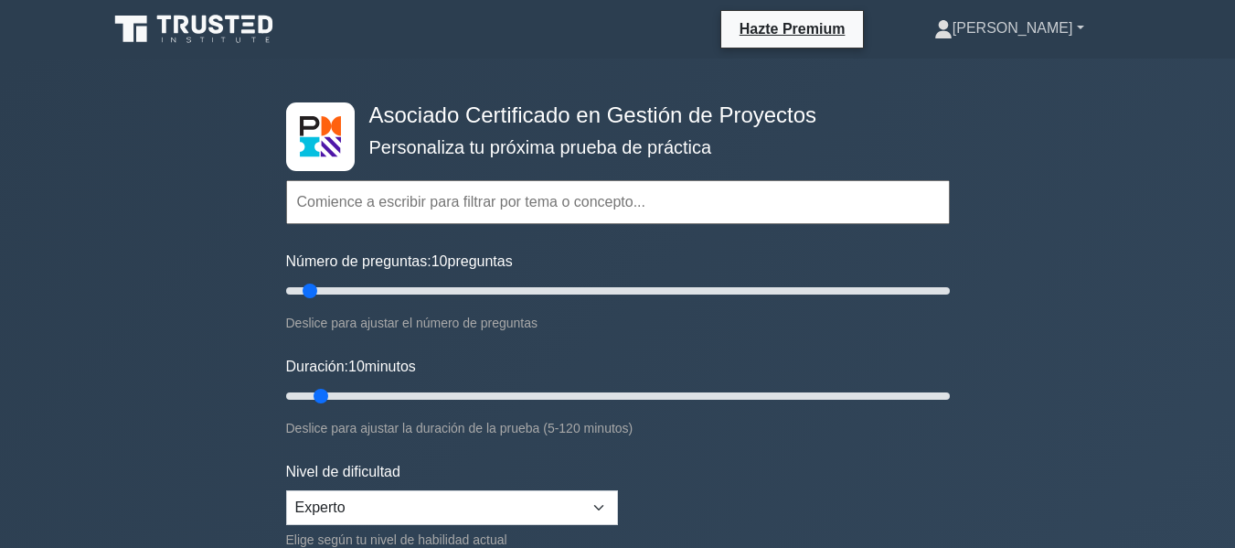
click at [1043, 12] on link "Wilson" at bounding box center [1010, 28] width 238 height 37
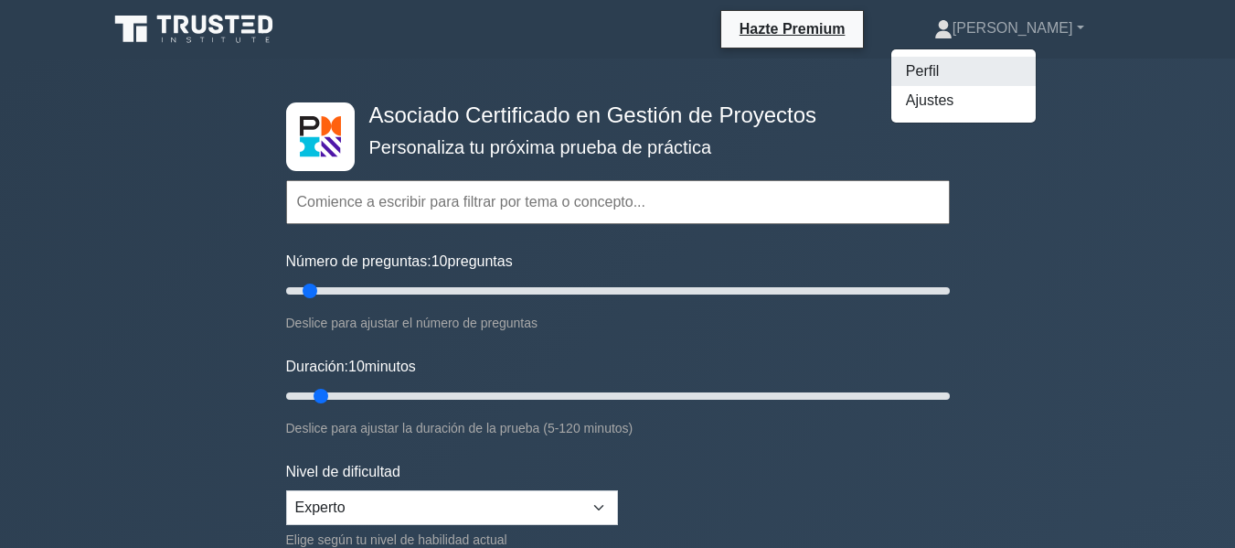
click at [1015, 72] on link "Perfil" at bounding box center [963, 71] width 144 height 29
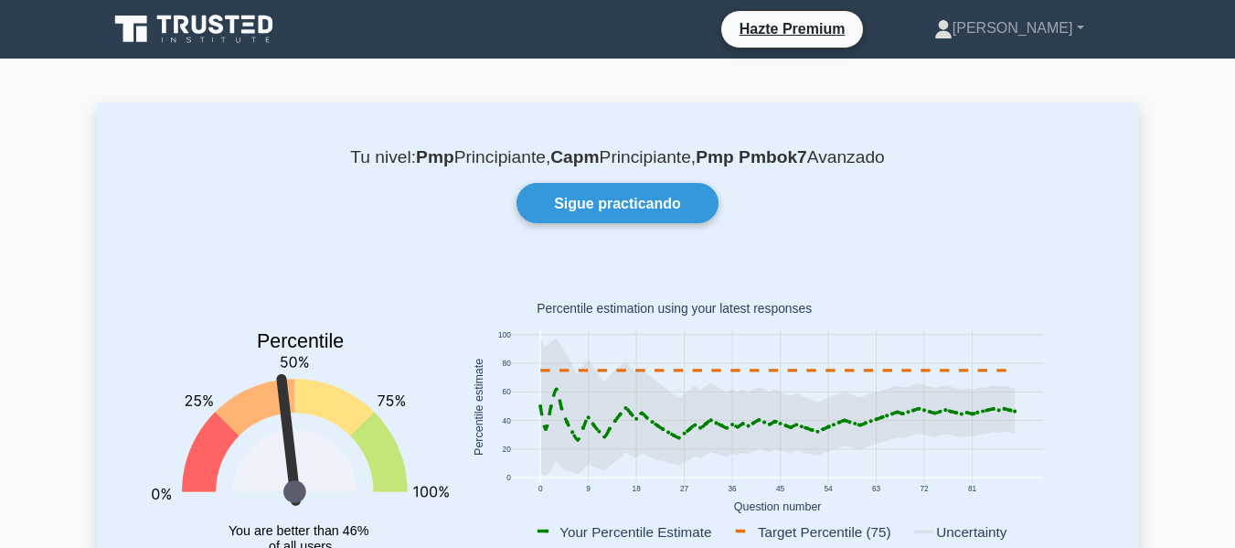
click at [260, 49] on link at bounding box center [196, 29] width 176 height 44
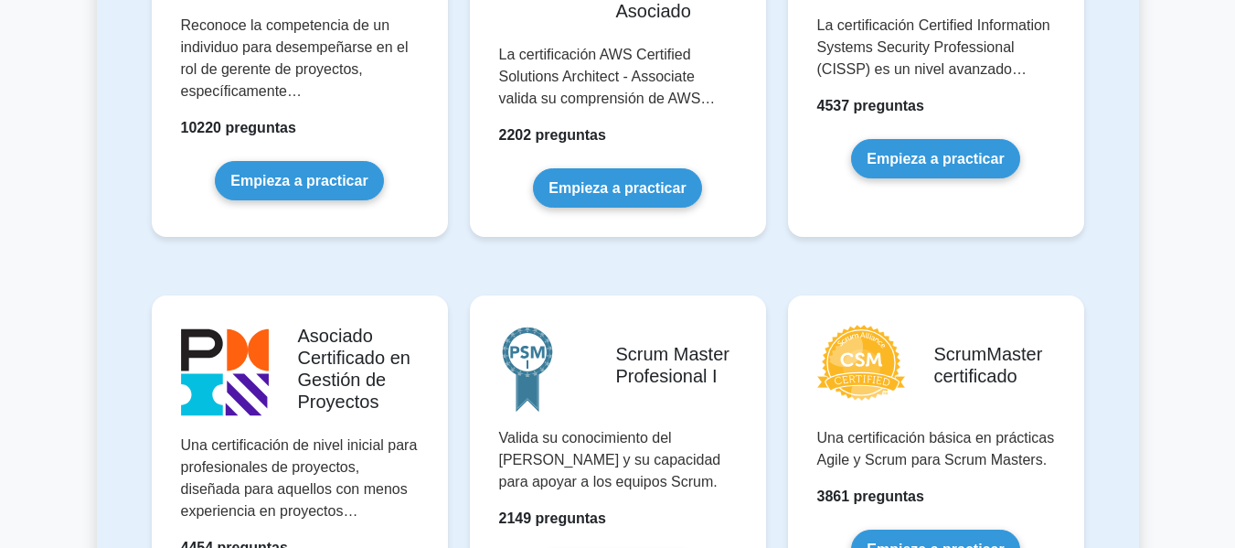
scroll to position [823, 0]
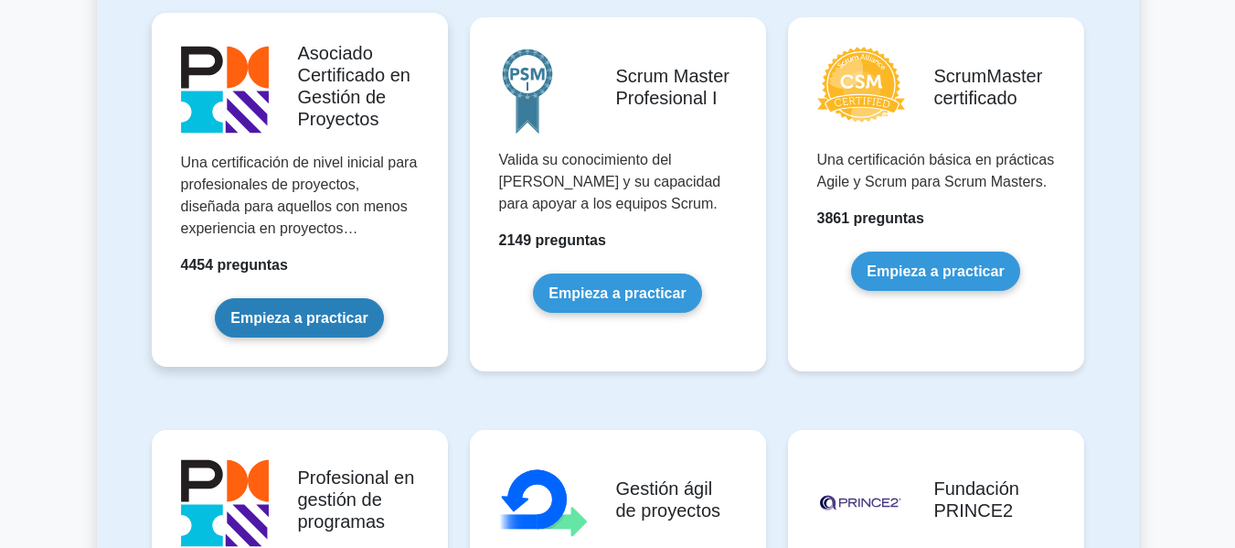
click at [365, 326] on link "Empieza a practicar" at bounding box center [299, 317] width 168 height 39
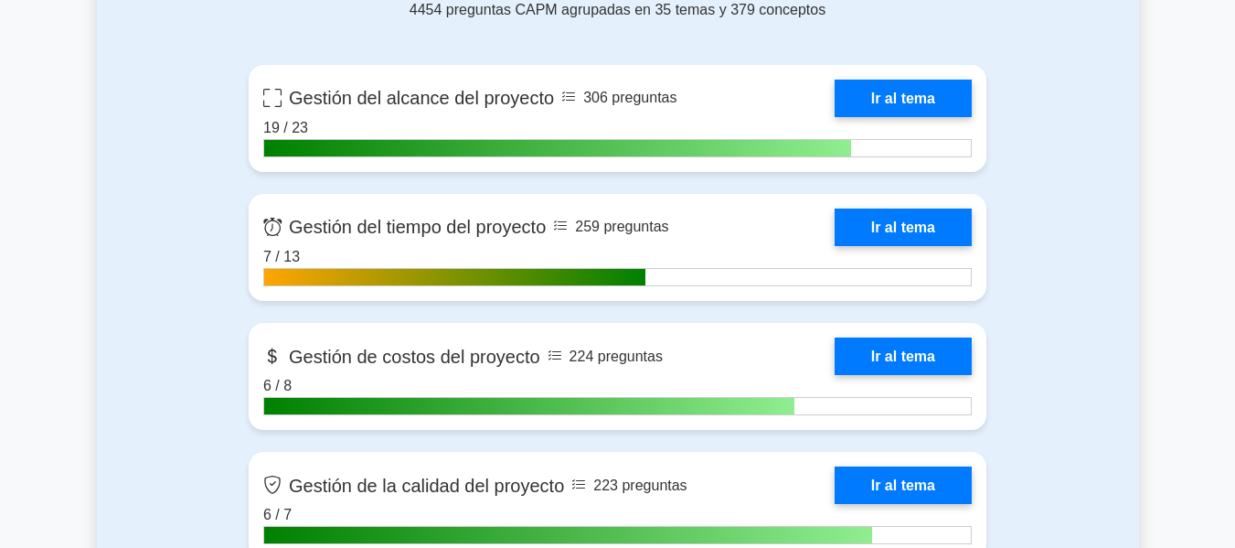
scroll to position [1280, 0]
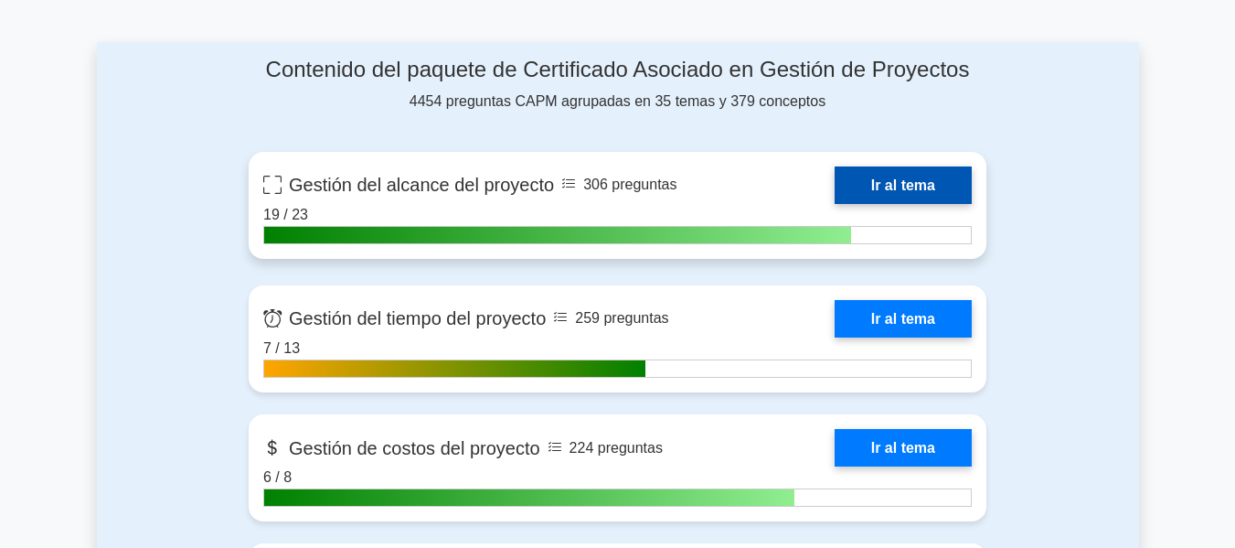
click at [941, 166] on link "Ir al tema" at bounding box center [903, 184] width 137 height 37
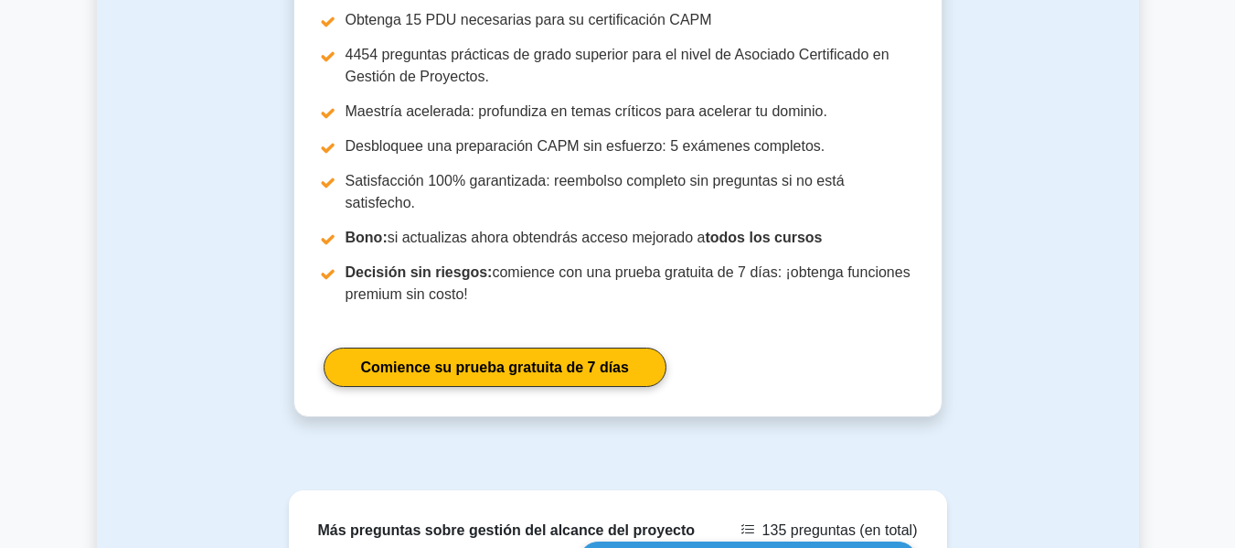
scroll to position [2912, 0]
